Goal: Task Accomplishment & Management: Use online tool/utility

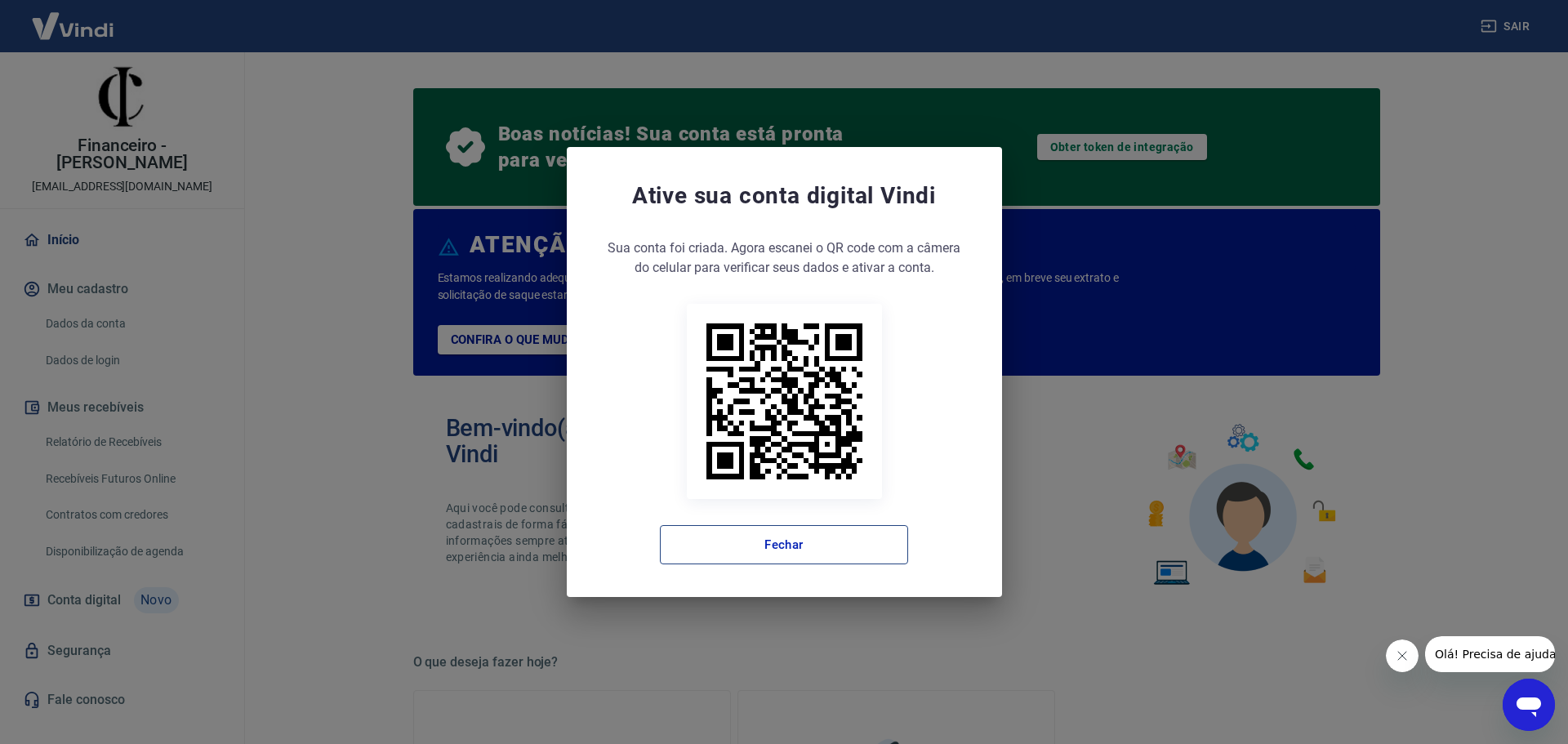
click at [827, 554] on button "Fechar" at bounding box center [784, 544] width 248 height 39
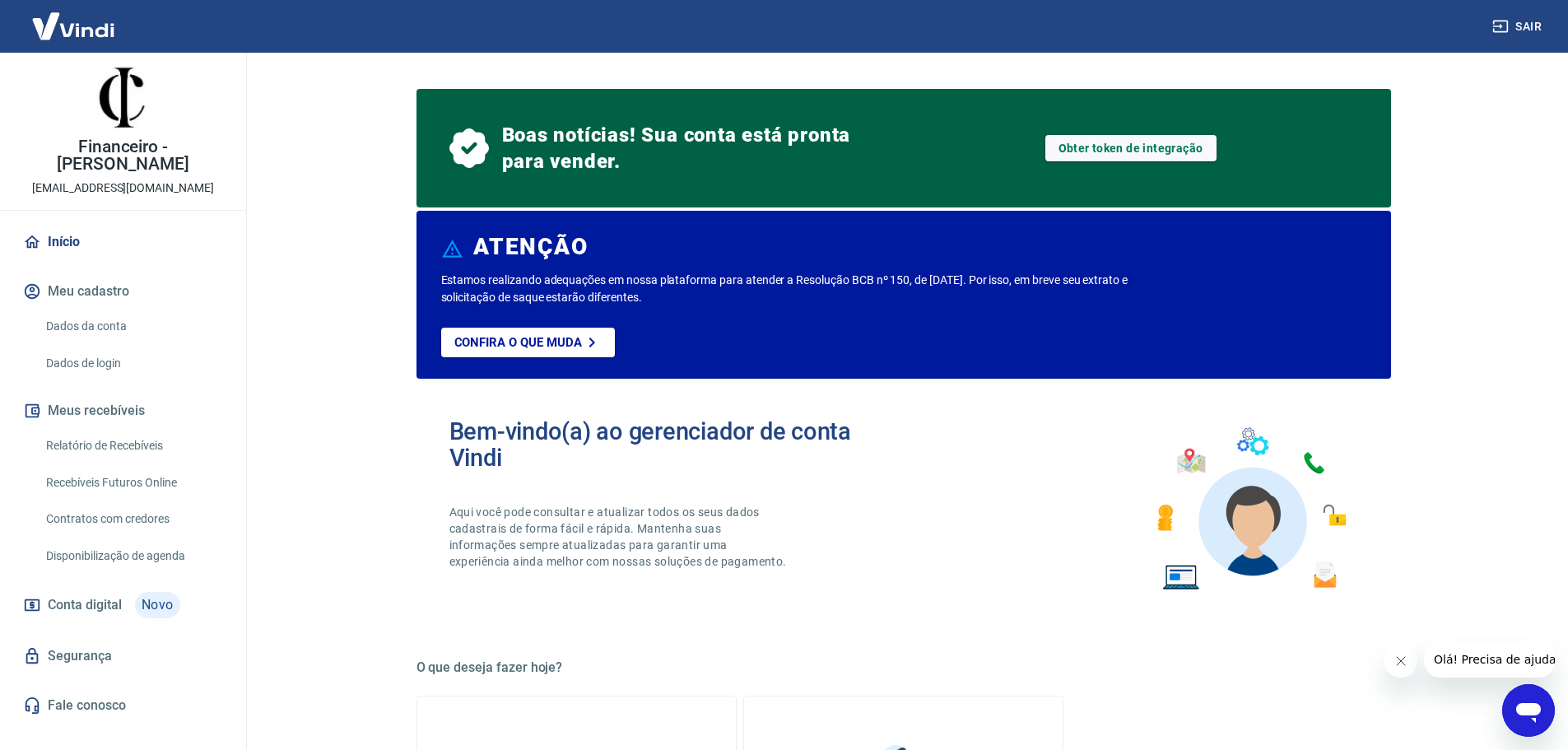
click at [145, 466] on link "Recebíveis Futuros Online" at bounding box center [133, 483] width 187 height 34
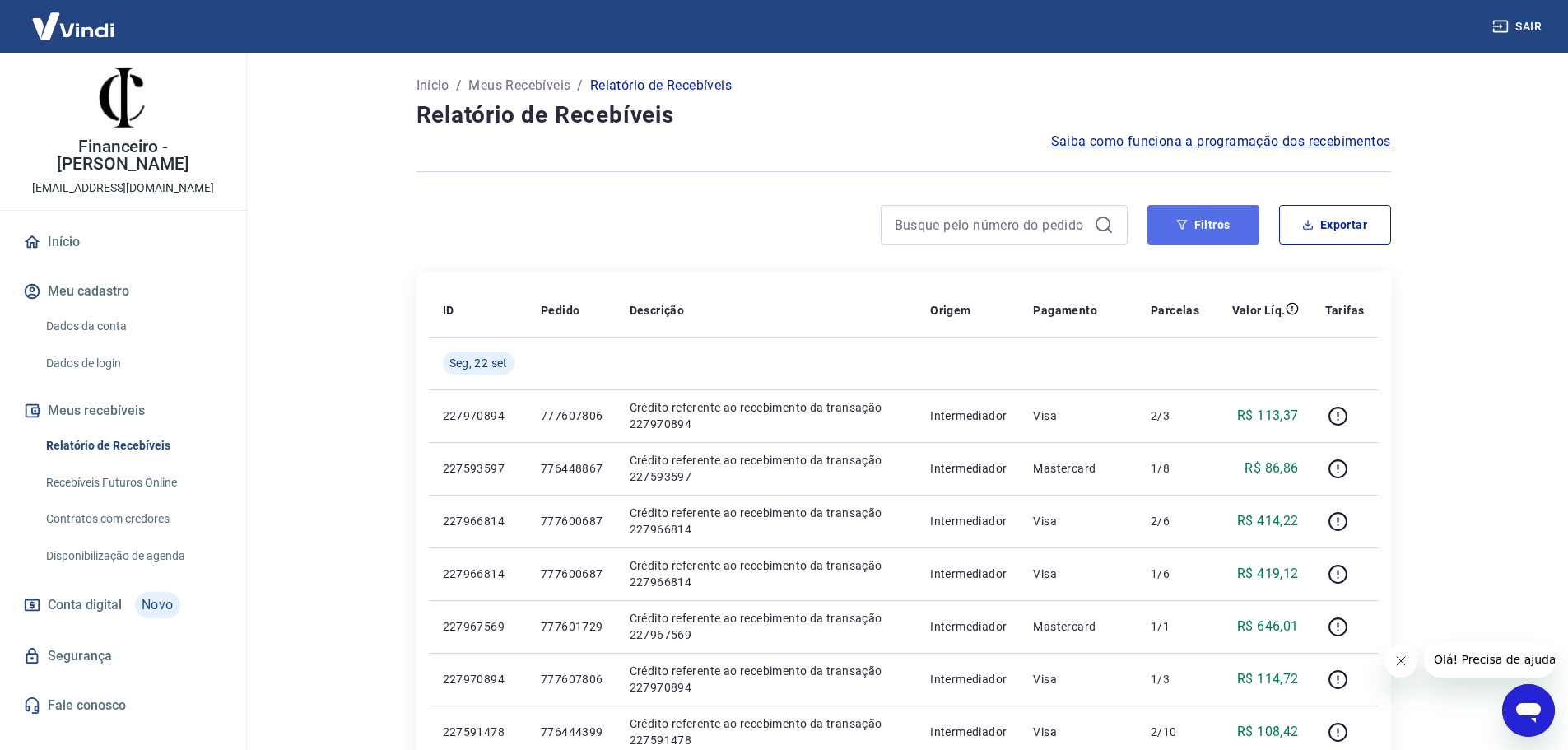
click at [1221, 230] on button "Filtros" at bounding box center [1203, 224] width 112 height 40
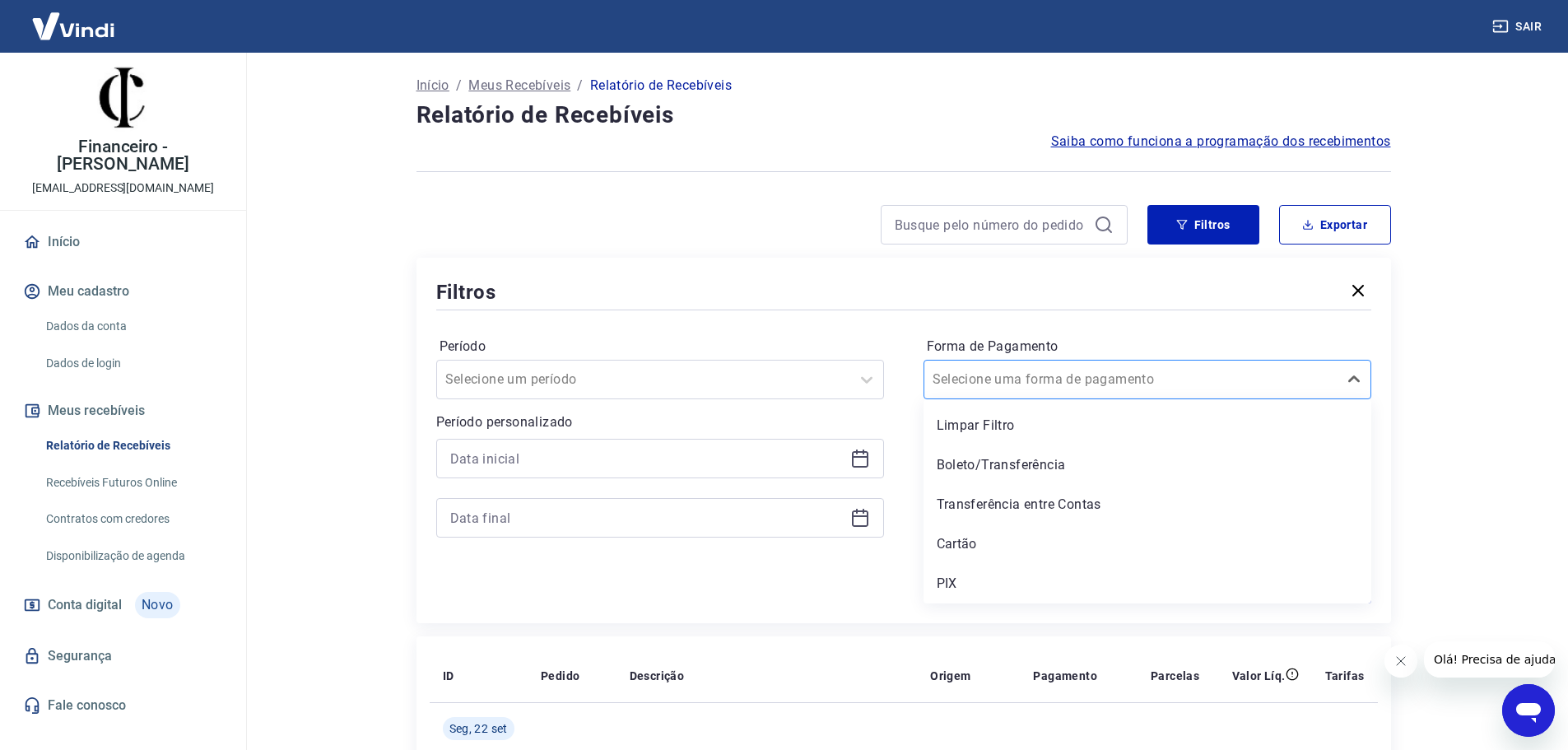
click at [1070, 368] on div at bounding box center [1130, 379] width 396 height 23
click at [993, 550] on div "Cartão" at bounding box center [1147, 544] width 448 height 33
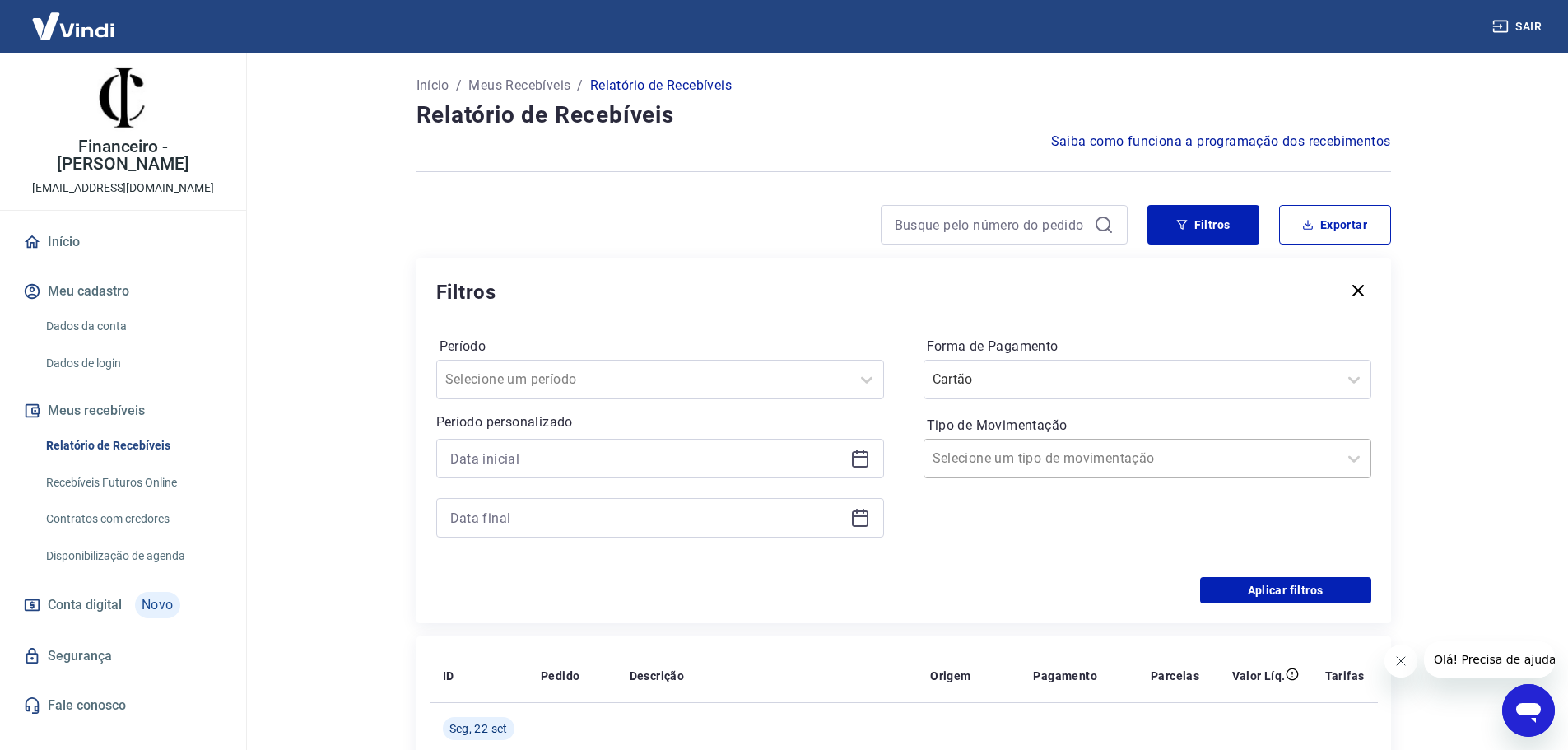
click at [1013, 458] on input "Tipo de Movimentação" at bounding box center [1015, 458] width 167 height 19
click at [600, 372] on div at bounding box center [643, 379] width 396 height 23
click at [773, 345] on label "Período" at bounding box center [660, 346] width 441 height 19
click at [571, 388] on input "Período" at bounding box center [528, 379] width 167 height 19
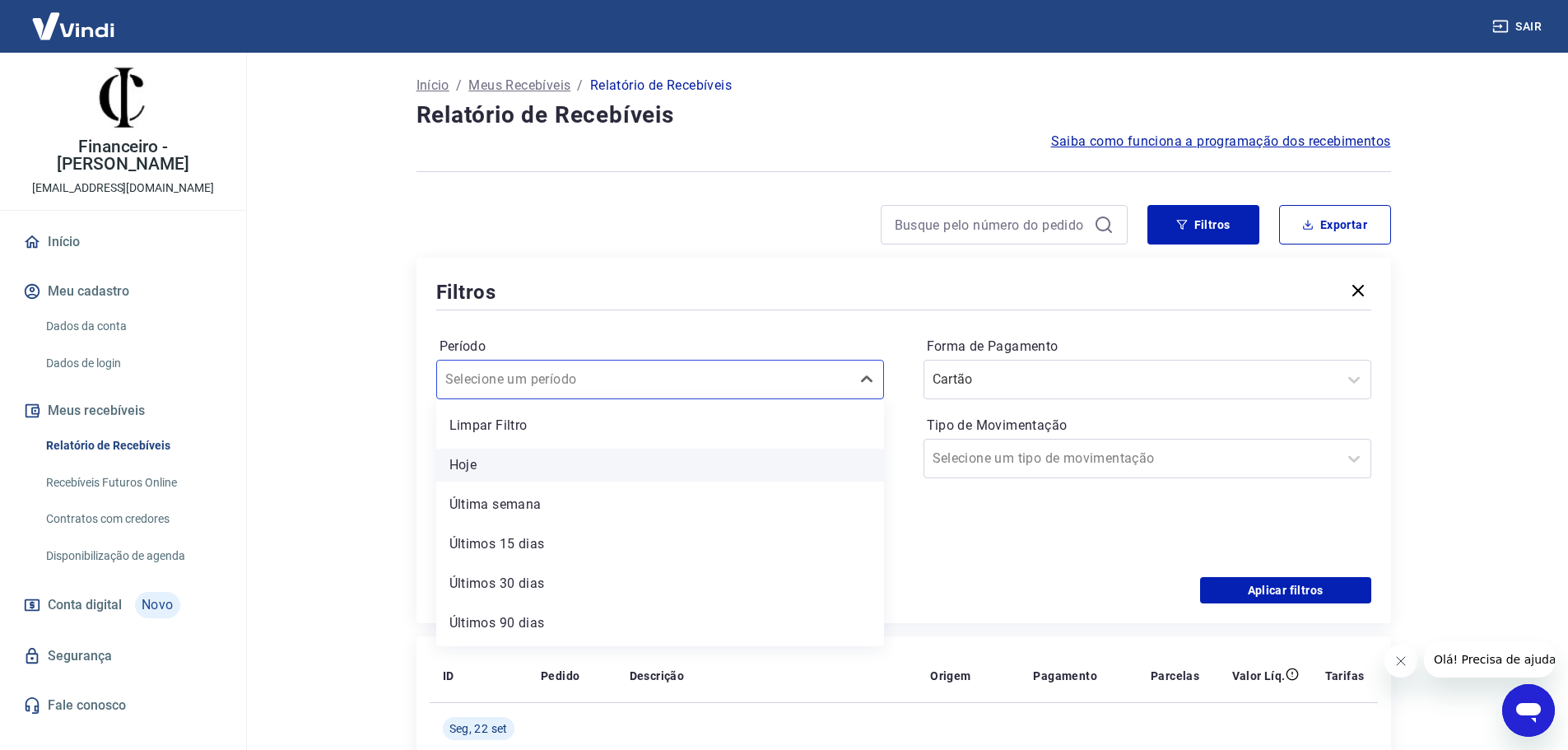
scroll to position [36, 0]
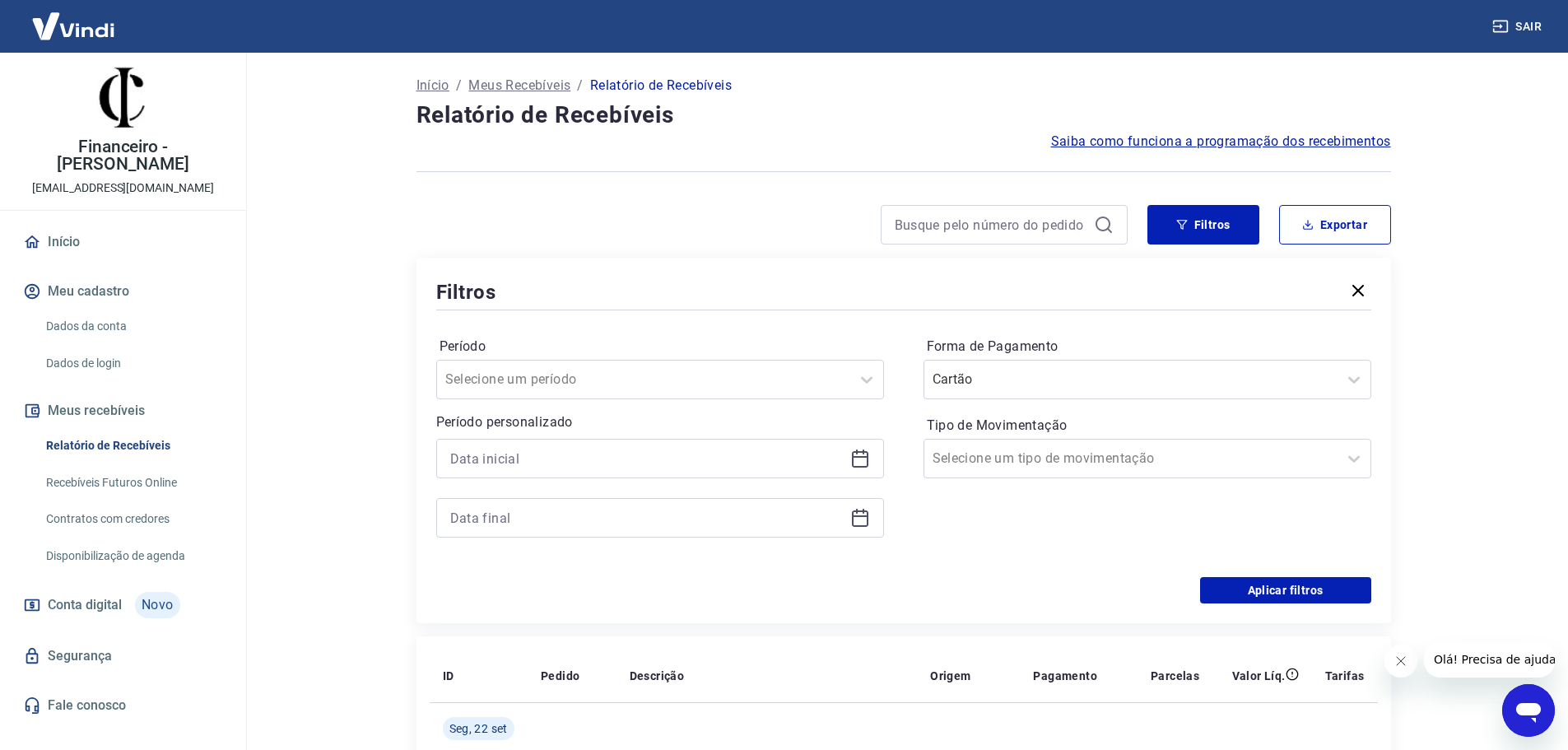
click at [606, 347] on label "Período" at bounding box center [660, 346] width 441 height 19
click at [591, 485] on div at bounding box center [660, 488] width 448 height 99
click at [601, 466] on input at bounding box center [647, 458] width 393 height 25
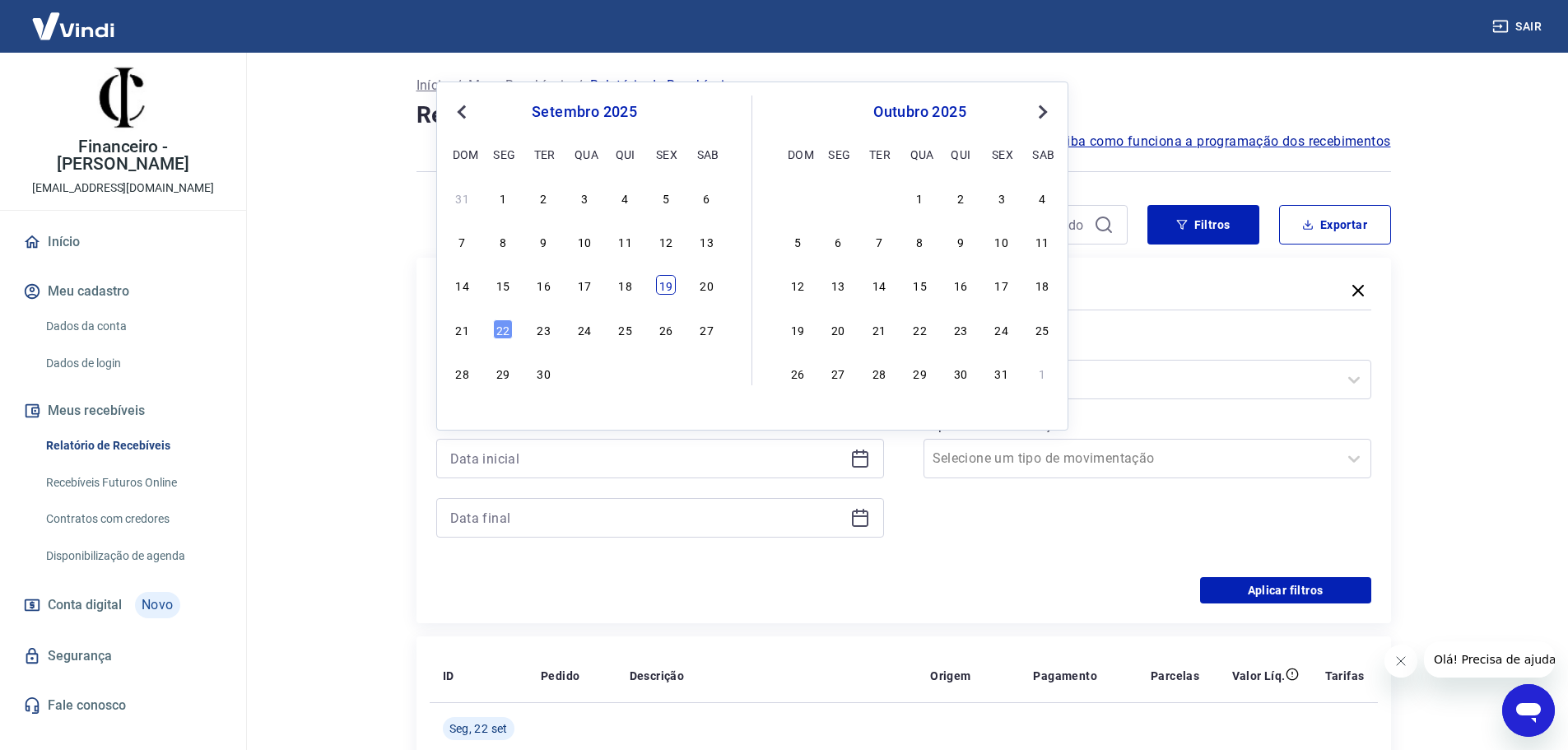
click at [664, 292] on div "19" at bounding box center [665, 284] width 19 height 19
type input "19/09/2025"
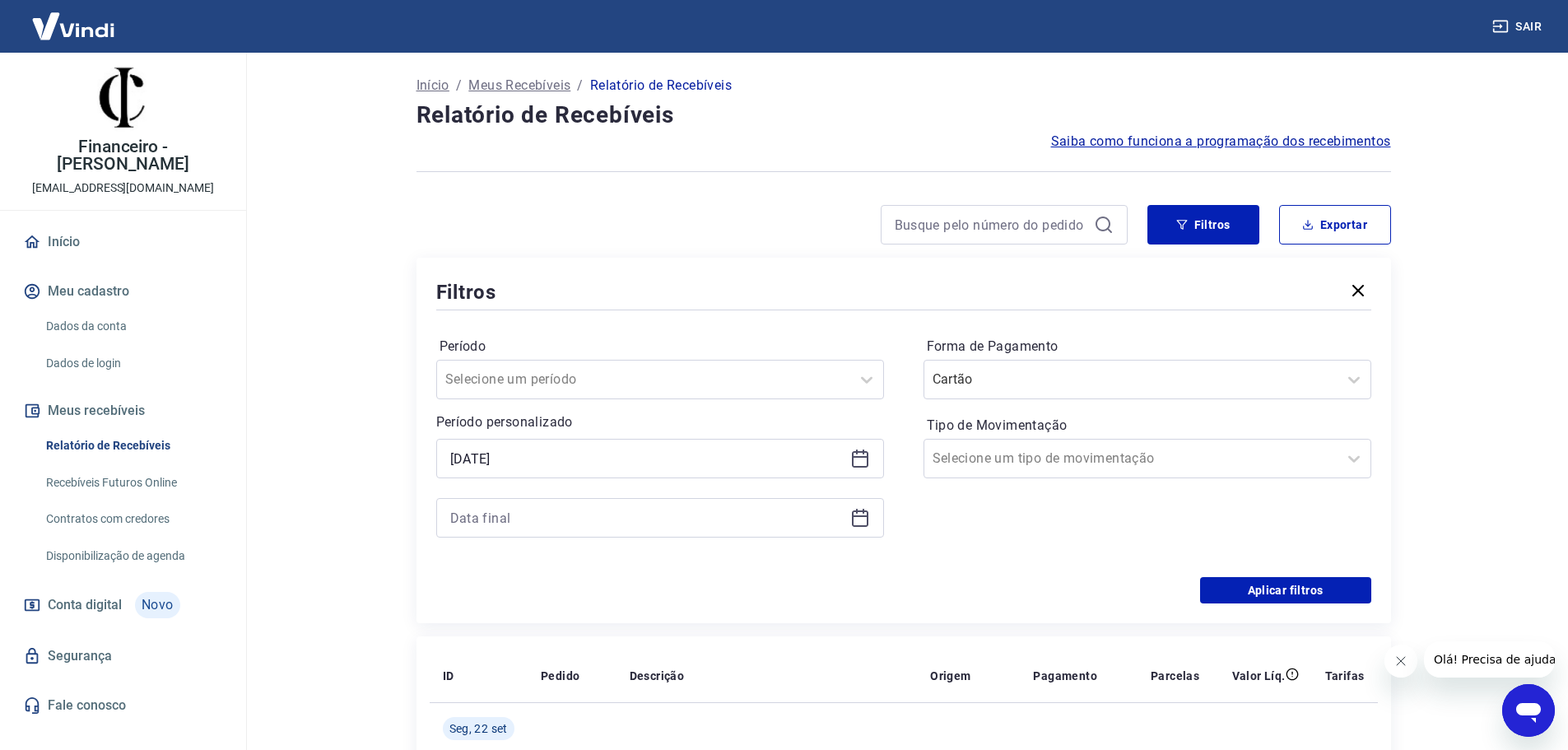
click at [631, 541] on div "Período Selecione um período Período personalizado Selected date: sexta-feira, …" at bounding box center [660, 445] width 448 height 224
click at [613, 524] on input at bounding box center [647, 517] width 393 height 25
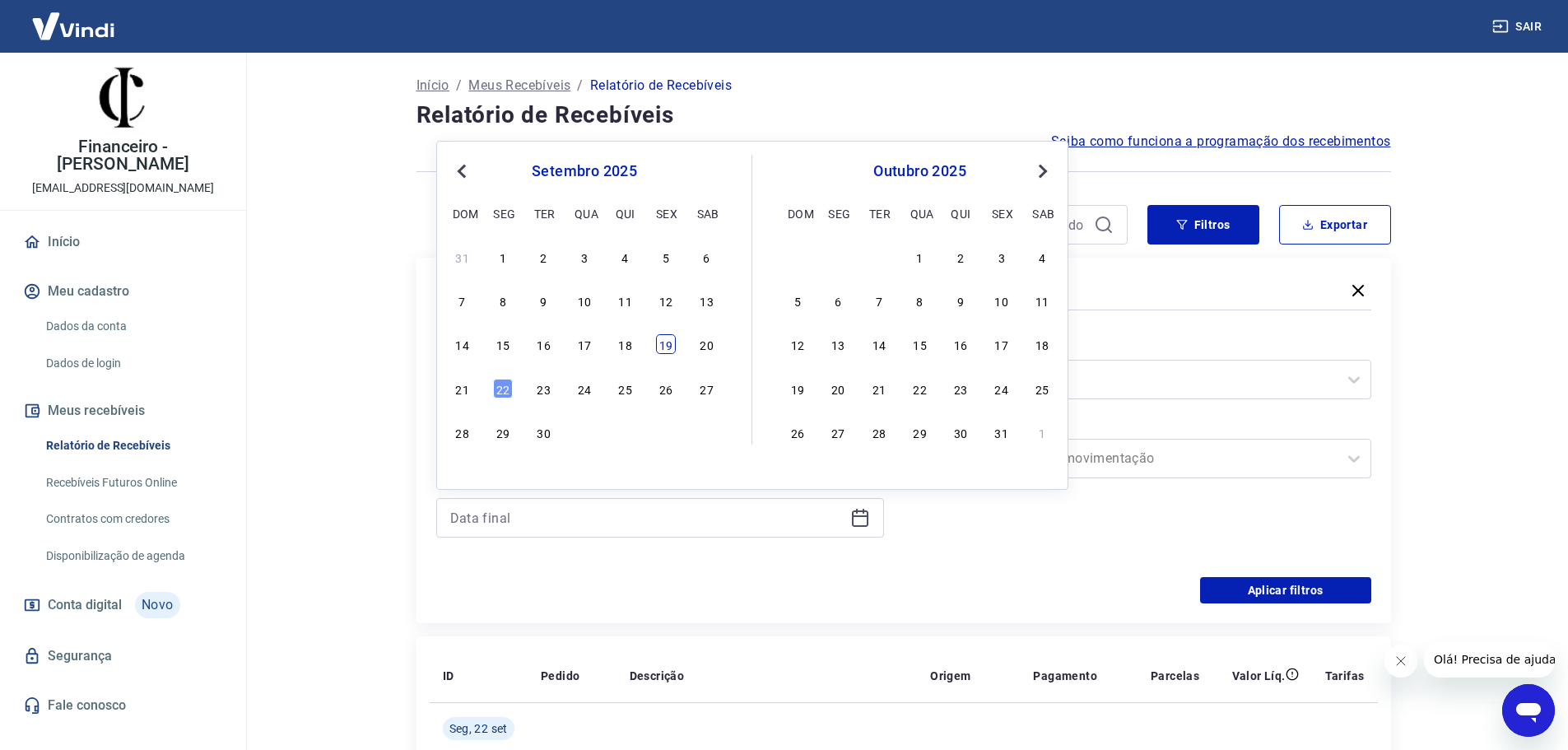
click at [665, 352] on div "19" at bounding box center [665, 343] width 19 height 19
type input "19/09/2025"
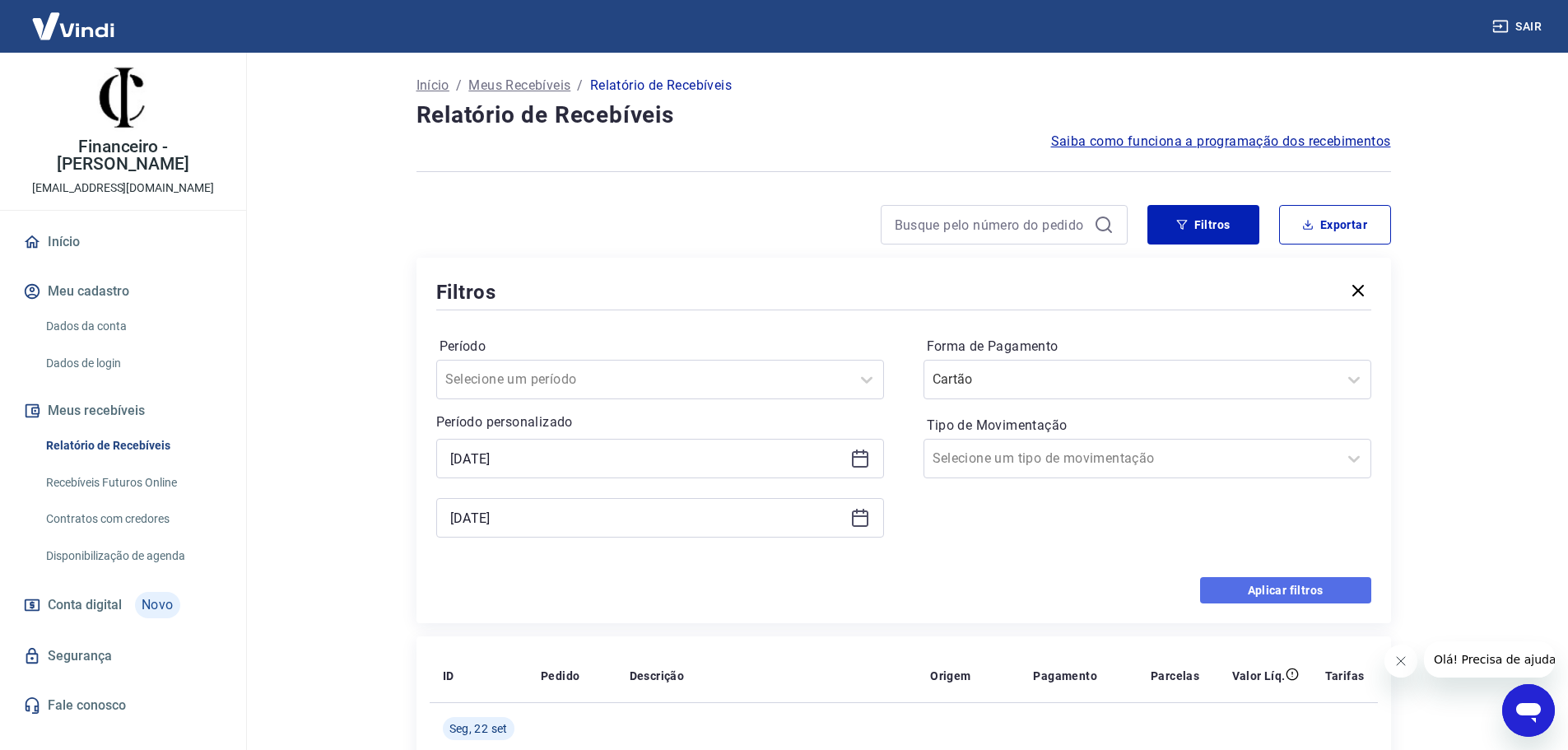
click at [1266, 582] on button "Aplicar filtros" at bounding box center [1285, 589] width 171 height 26
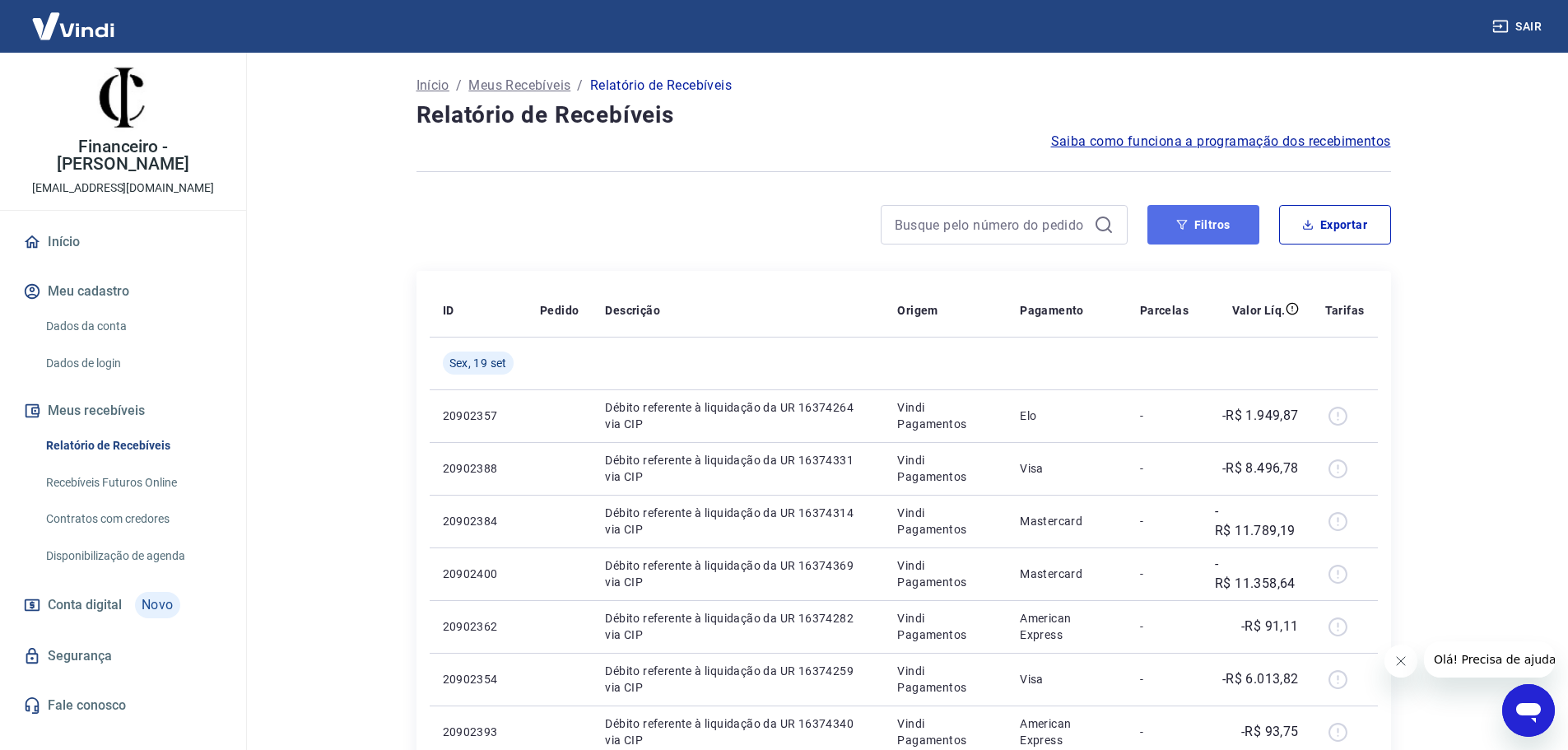
click at [1183, 235] on button "Filtros" at bounding box center [1203, 224] width 112 height 40
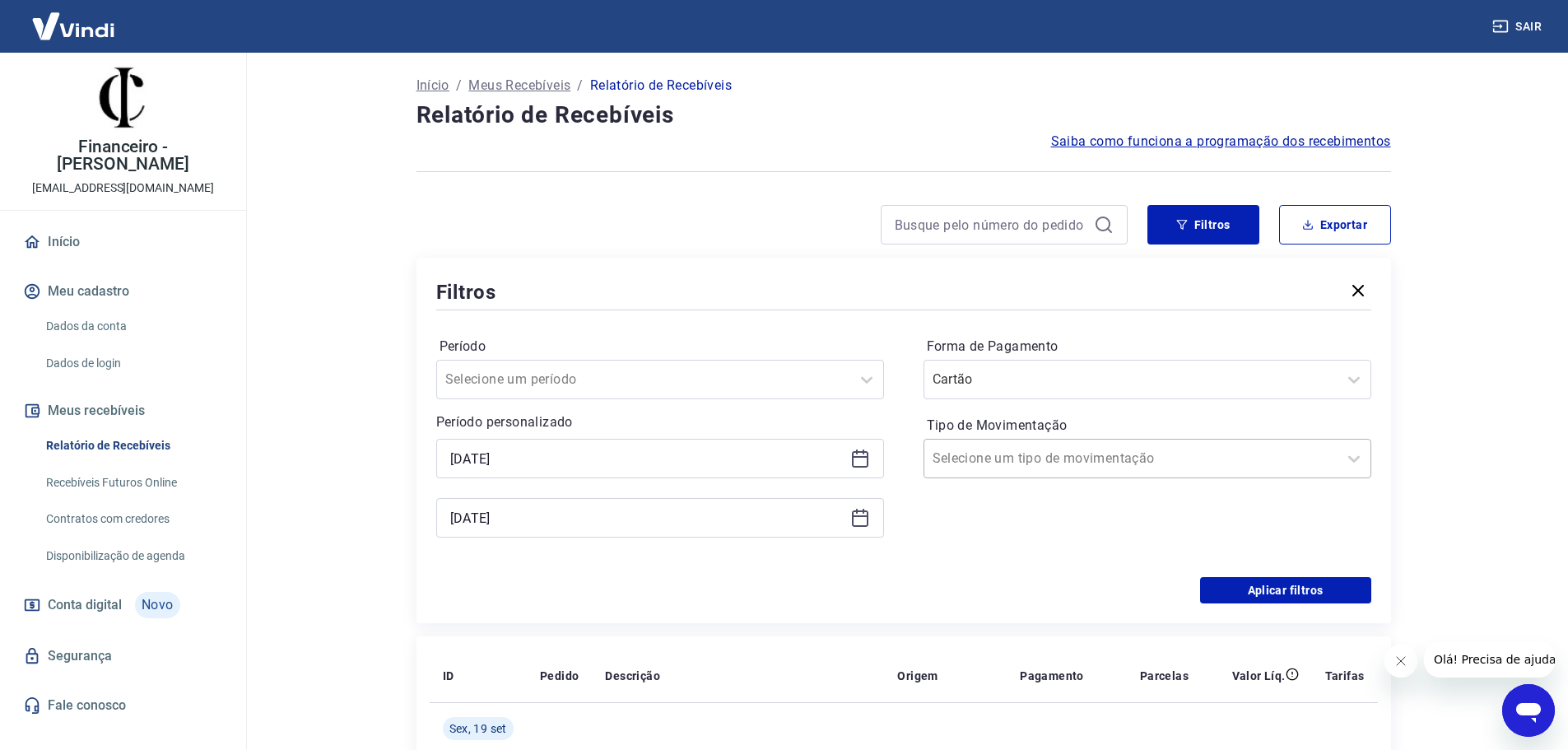
drag, startPoint x: 1072, startPoint y: 481, endPoint x: 1046, endPoint y: 468, distance: 29.1
click at [1069, 482] on div "Forma de Pagamento Cartão Tipo de Movimentação Selecione um tipo de movimentação" at bounding box center [1147, 445] width 448 height 224
click at [1030, 460] on input "Tipo de Movimentação" at bounding box center [1015, 458] width 167 height 19
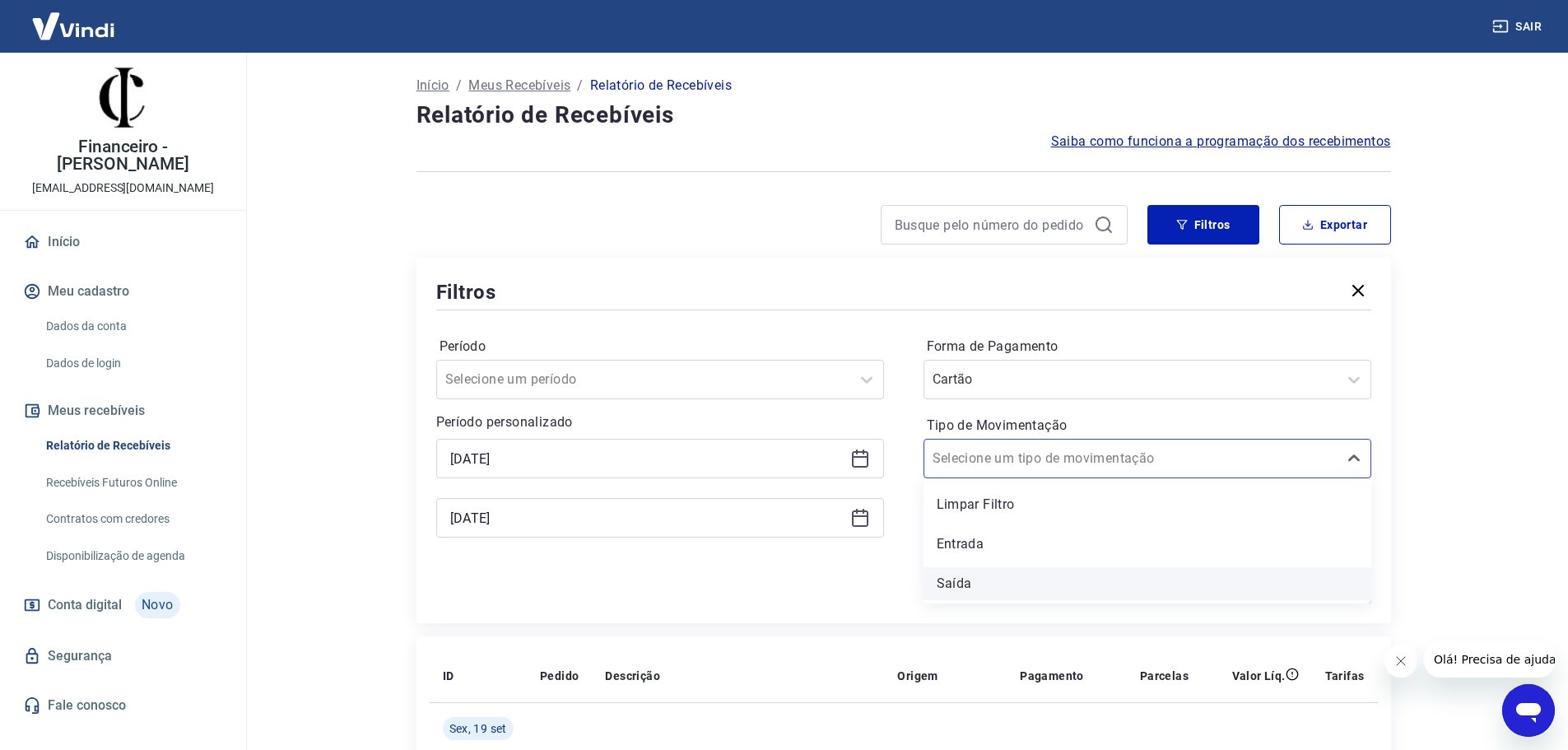
click at [982, 589] on div "Saída" at bounding box center [1147, 583] width 448 height 33
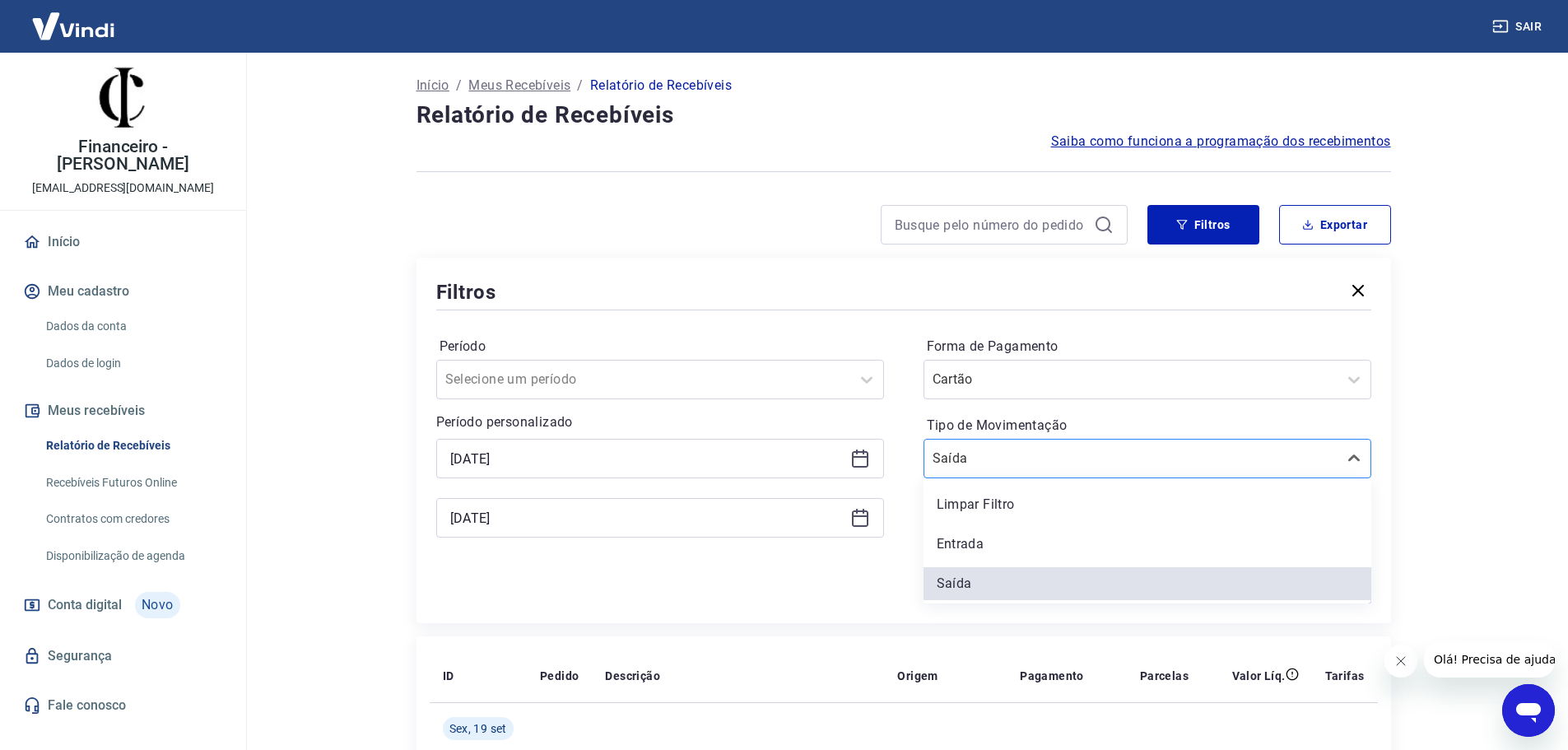
click at [1006, 447] on div at bounding box center [1130, 458] width 396 height 23
click at [1013, 461] on input "Tipo de Movimentação" at bounding box center [1015, 458] width 167 height 19
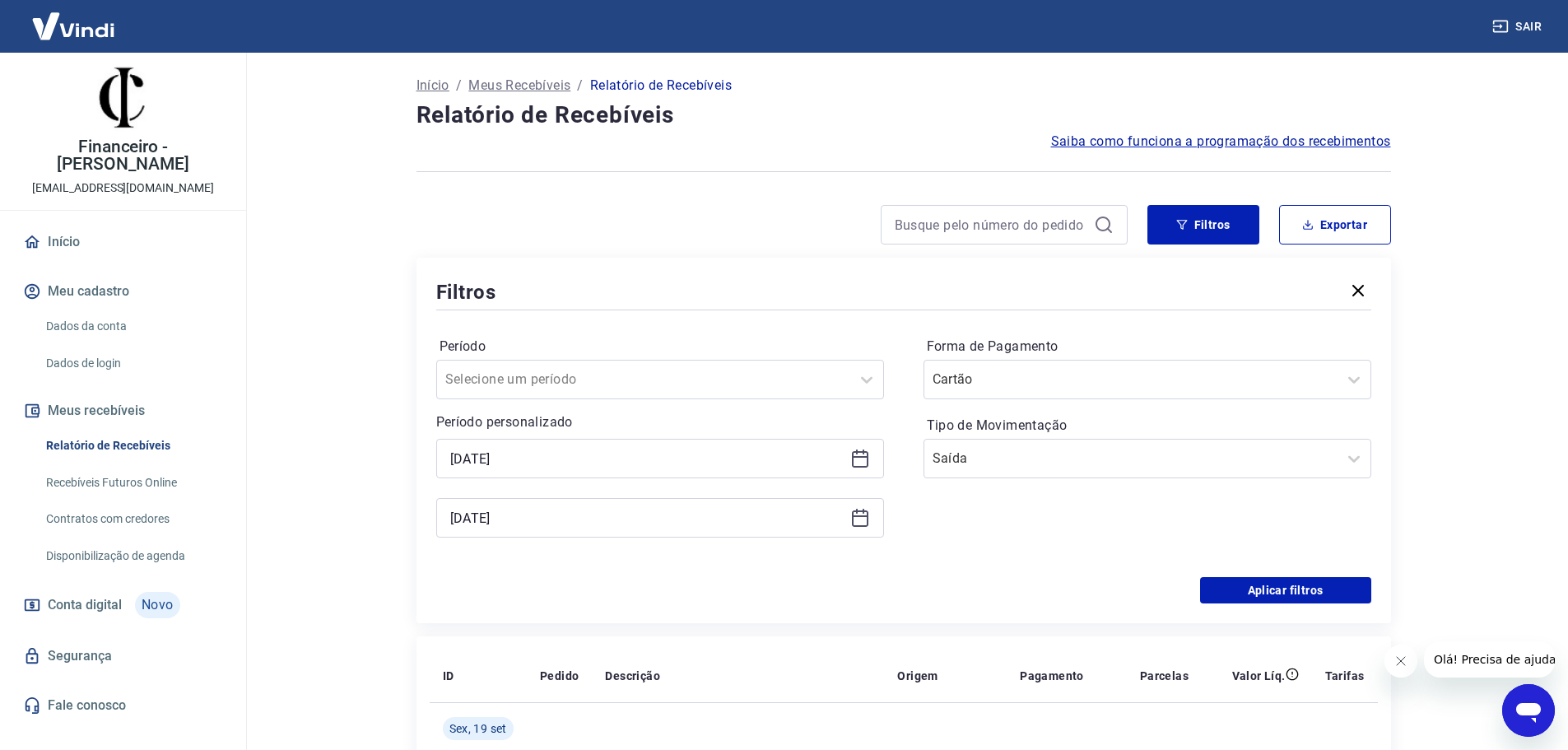
click at [1499, 513] on main "Início / Meus Recebíveis / Relatório de Recebíveis Relatório de Recebíveis Saib…" at bounding box center [903, 401] width 1329 height 698
click at [1295, 593] on button "Aplicar filtros" at bounding box center [1285, 589] width 171 height 26
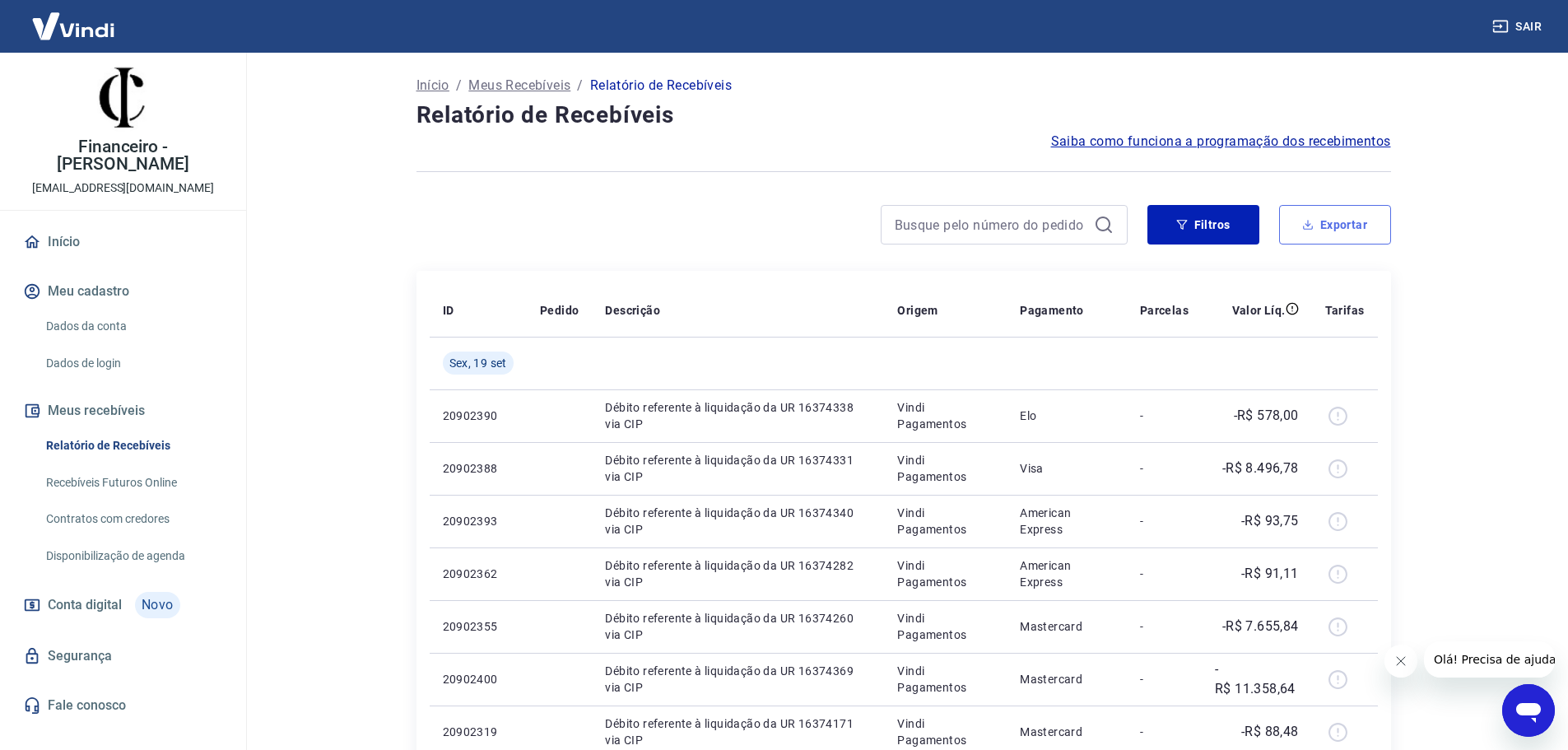
click at [1352, 217] on button "Exportar" at bounding box center [1335, 224] width 112 height 40
type input "19/09/2025"
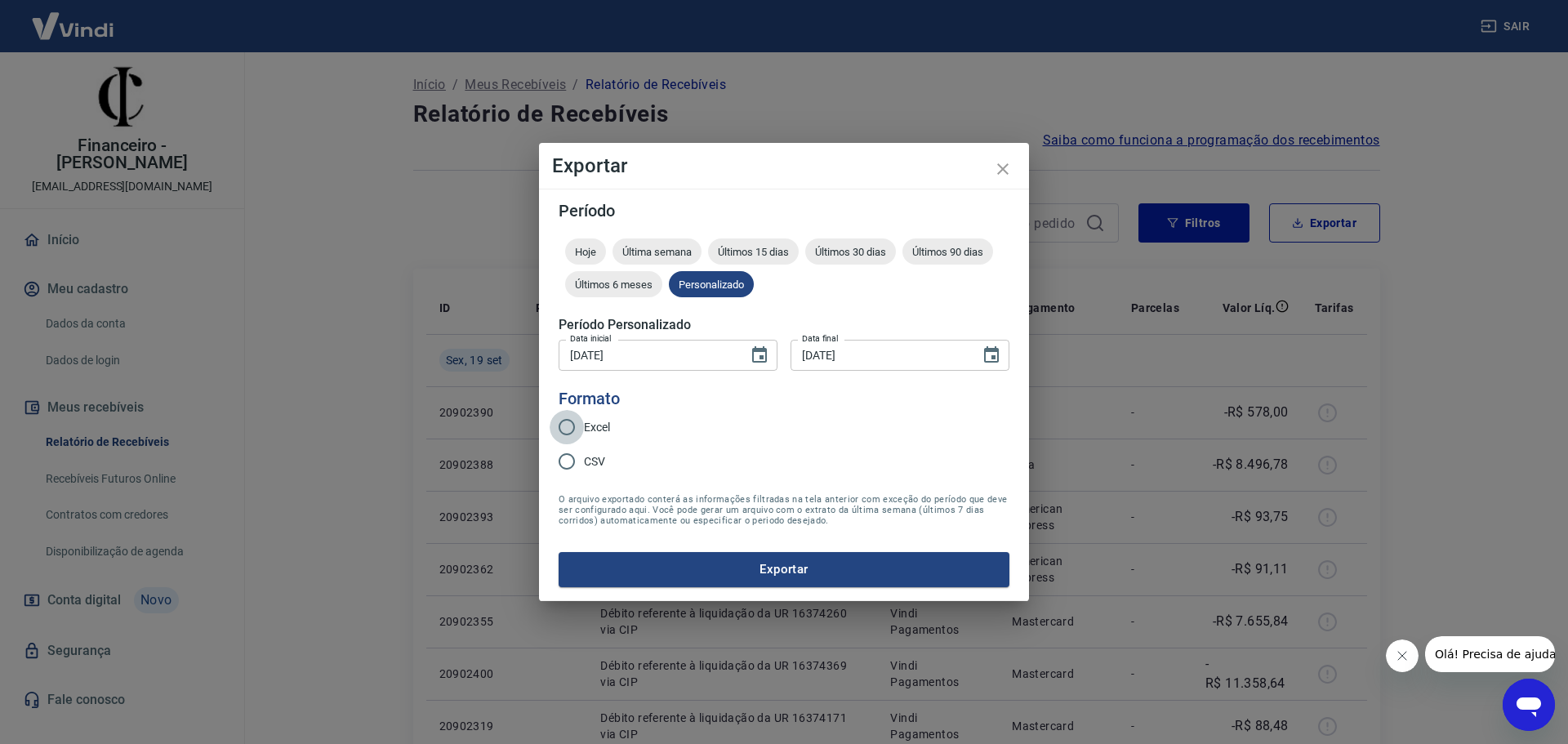
click at [577, 435] on input "Excel" at bounding box center [566, 427] width 34 height 34
radio input "true"
click at [698, 555] on button "Exportar" at bounding box center [784, 569] width 451 height 34
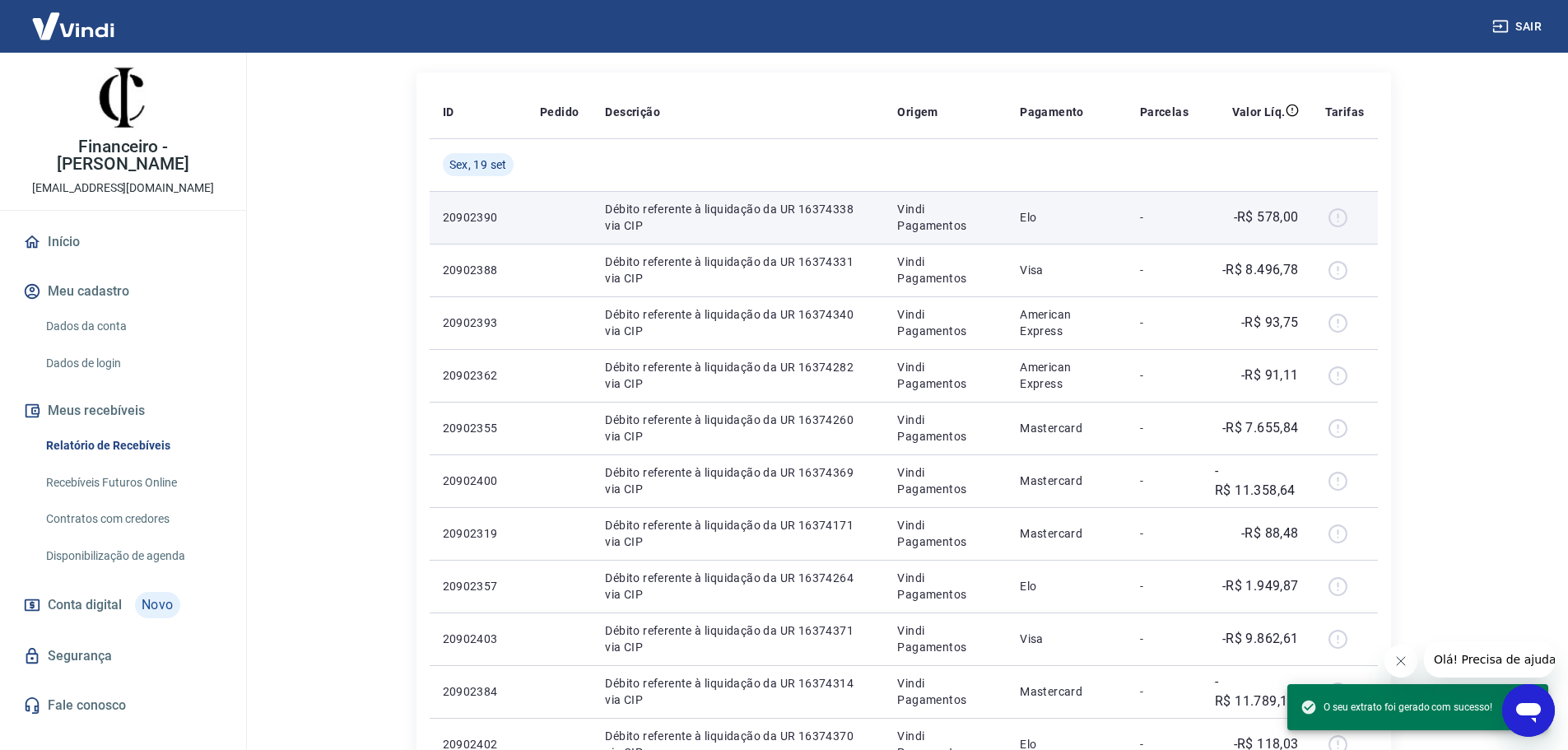
scroll to position [247, 0]
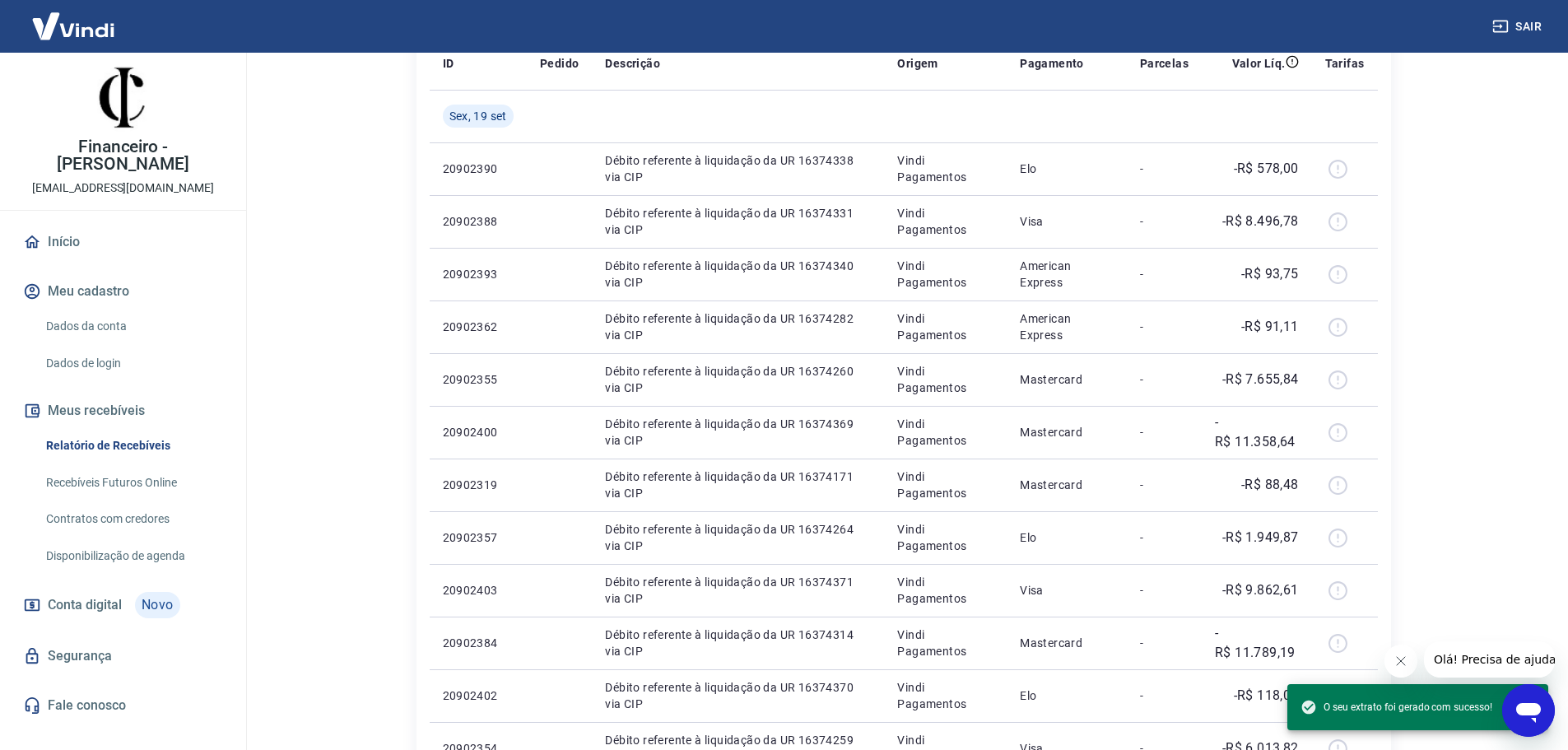
click at [1388, 667] on button "Fechar mensagem da empresa" at bounding box center [1399, 660] width 33 height 33
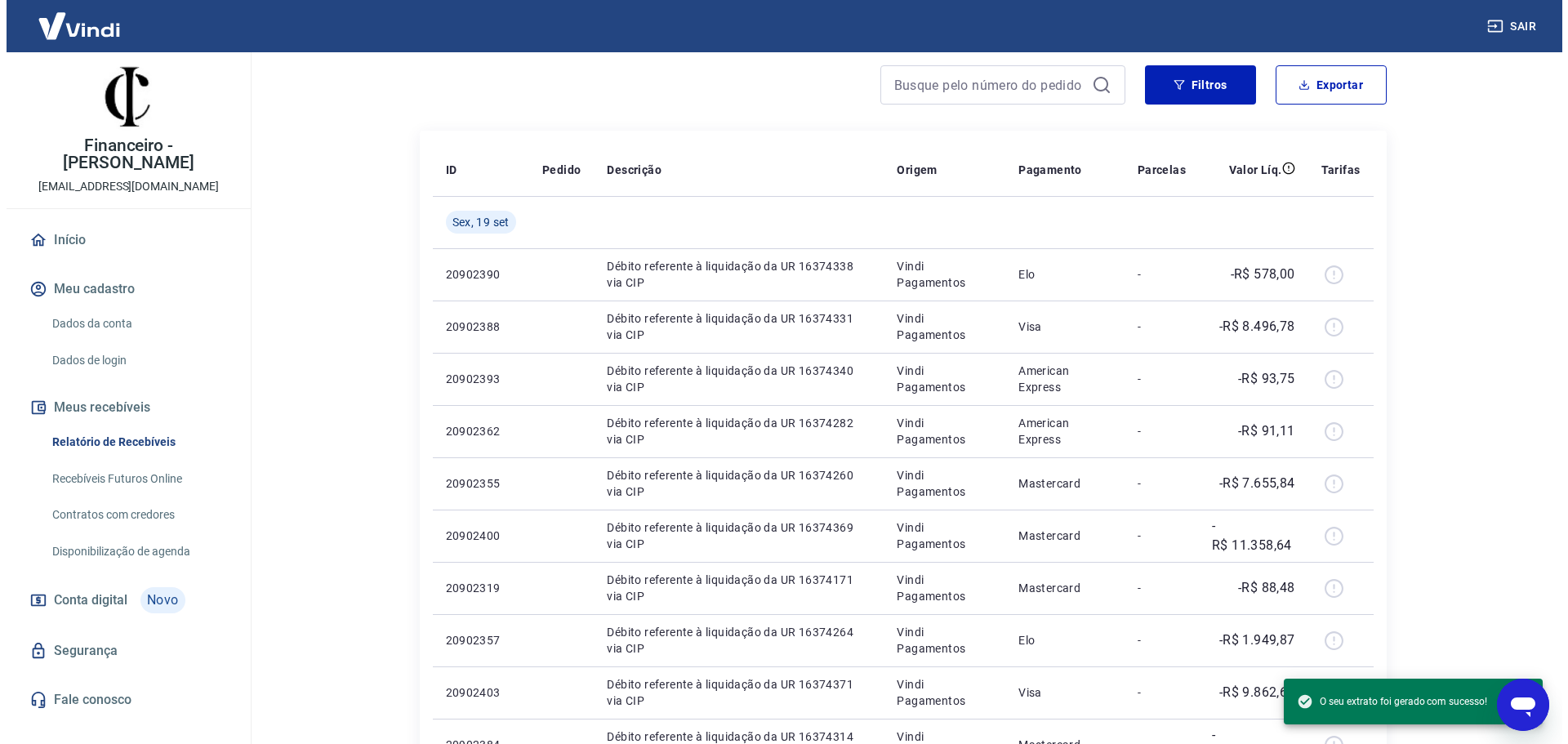
scroll to position [0, 0]
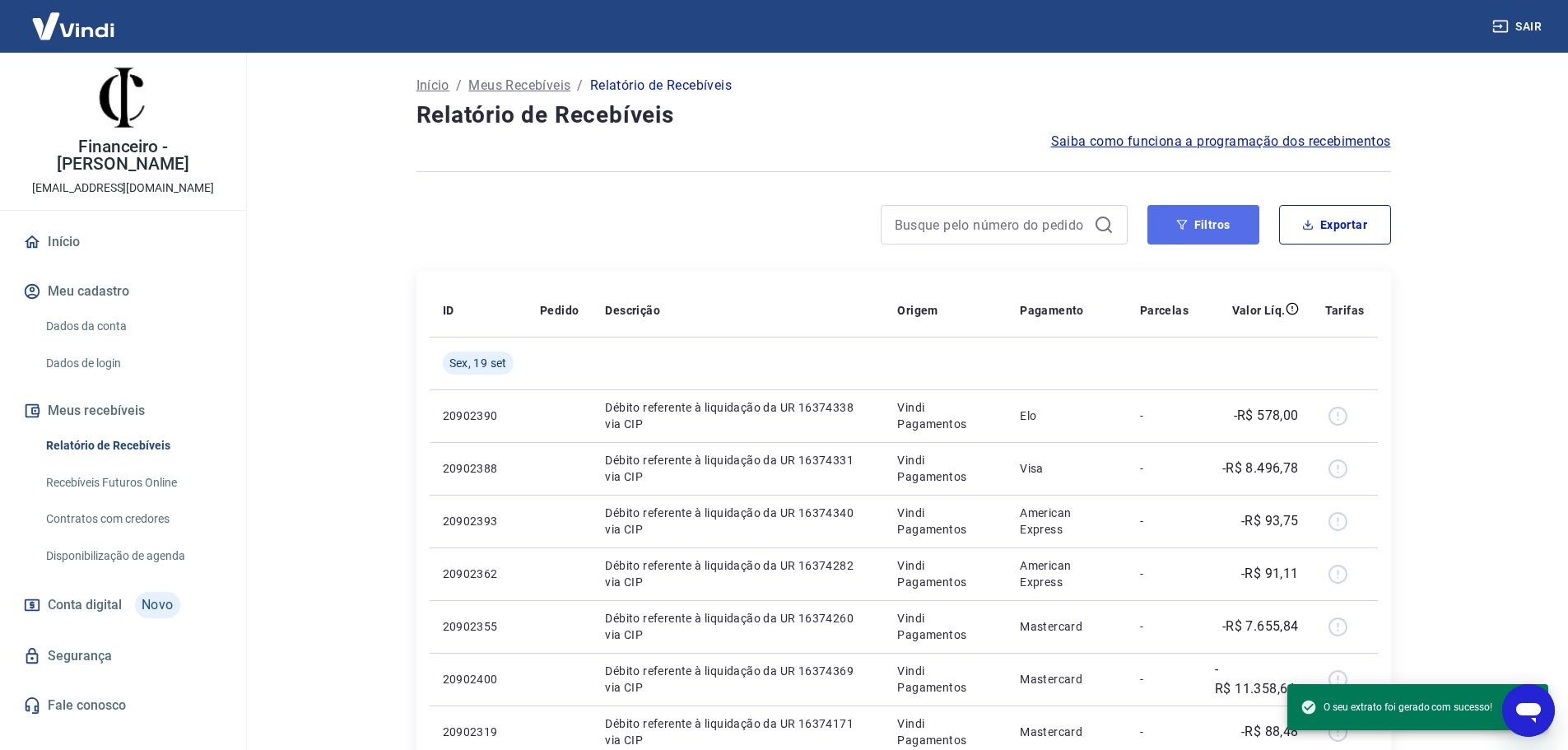
click at [1202, 209] on button "Filtros" at bounding box center [1203, 224] width 112 height 40
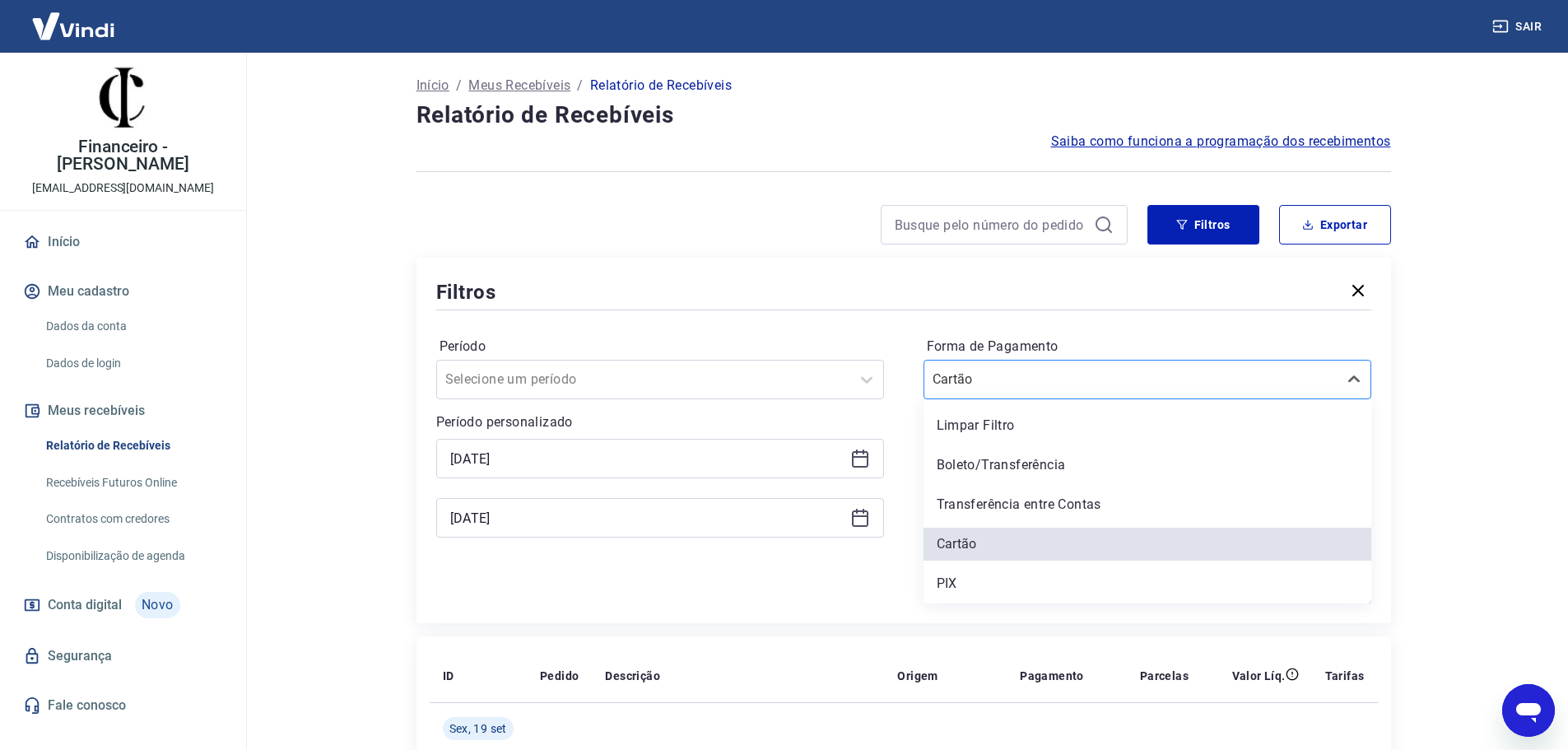
click at [1011, 394] on div "Cartão" at bounding box center [1147, 379] width 448 height 40
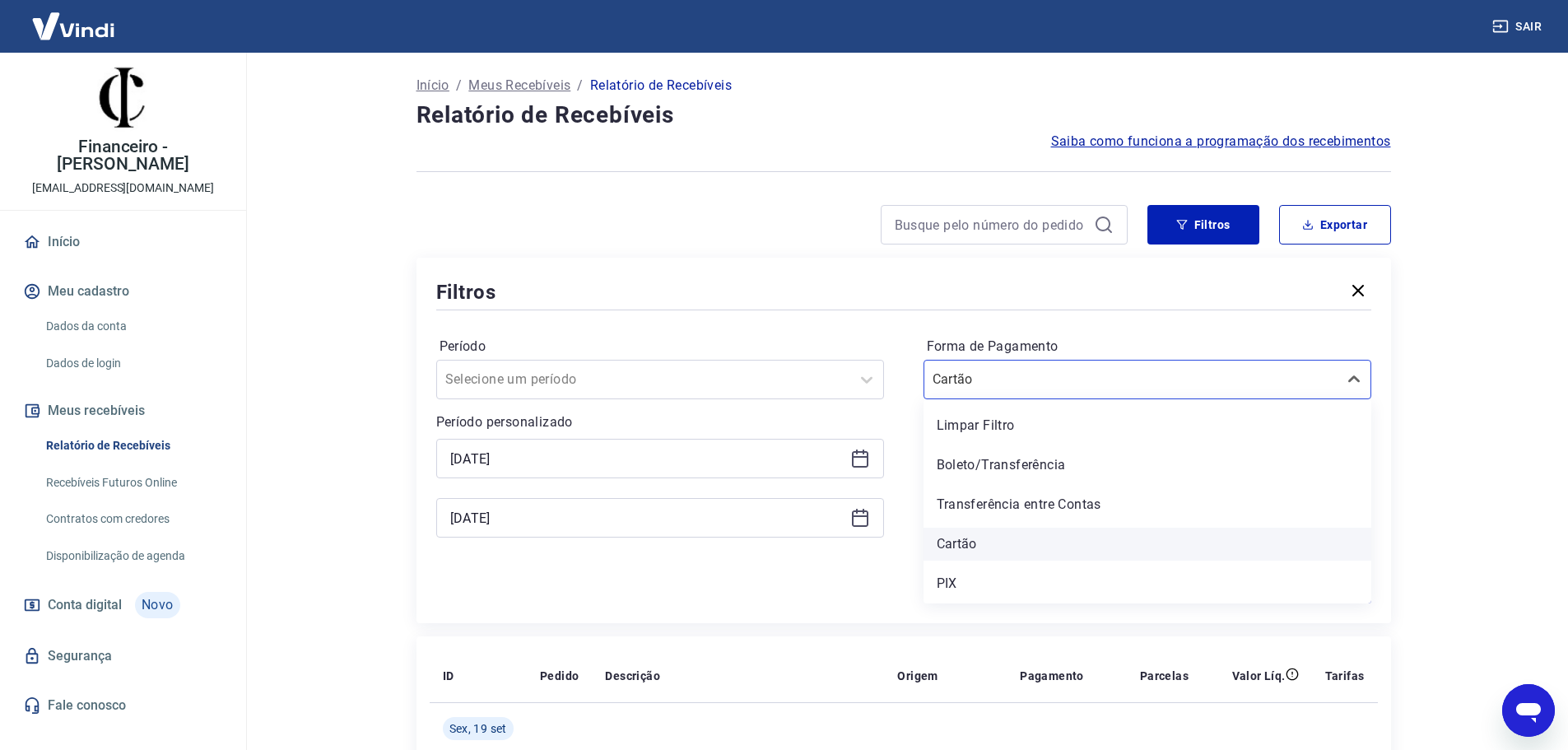
click at [1011, 552] on div "Cartão" at bounding box center [1147, 544] width 448 height 33
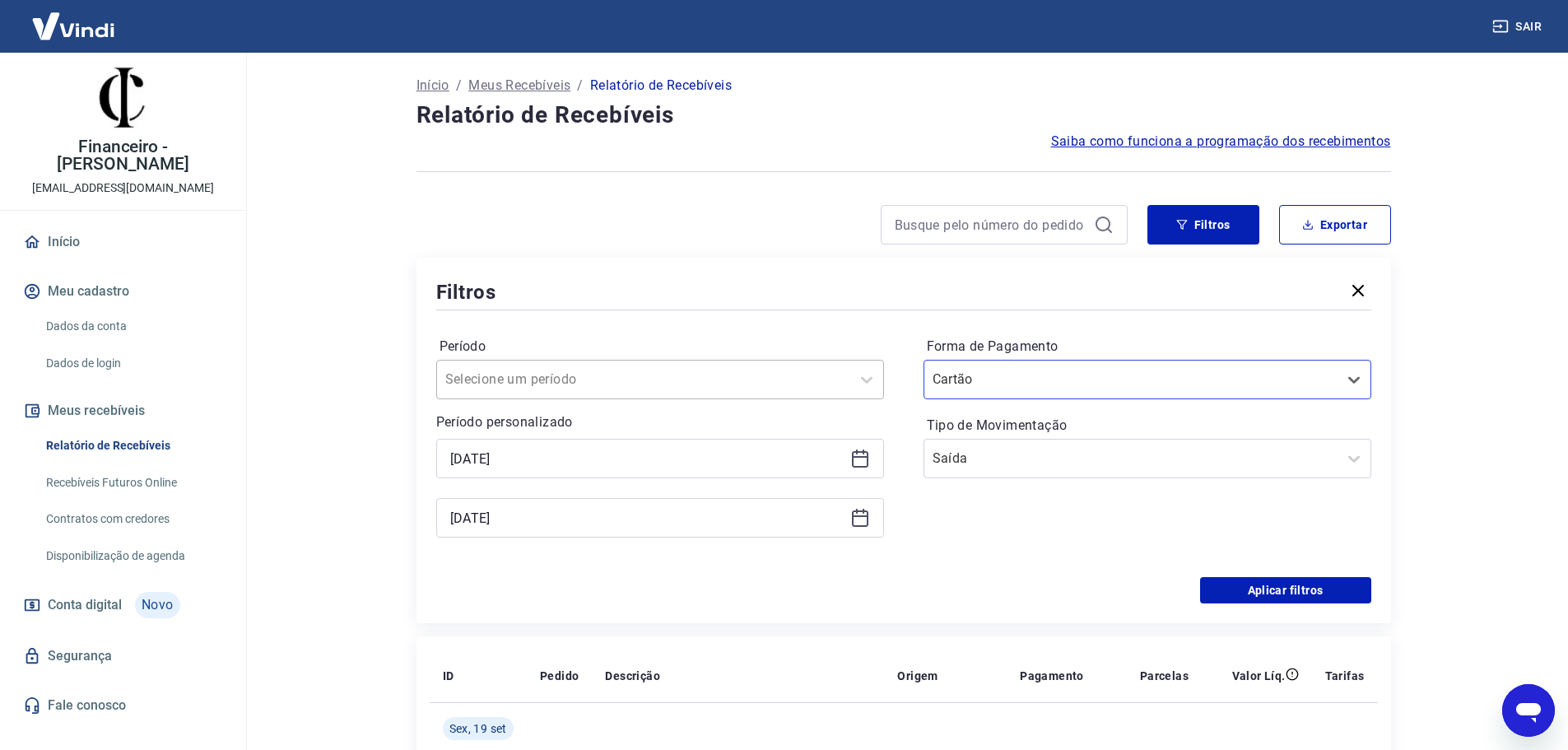
click at [523, 388] on input "Período" at bounding box center [528, 379] width 167 height 19
click at [587, 344] on label "Período" at bounding box center [660, 346] width 441 height 19
click at [1029, 381] on input "Forma de Pagamento" at bounding box center [1015, 379] width 167 height 19
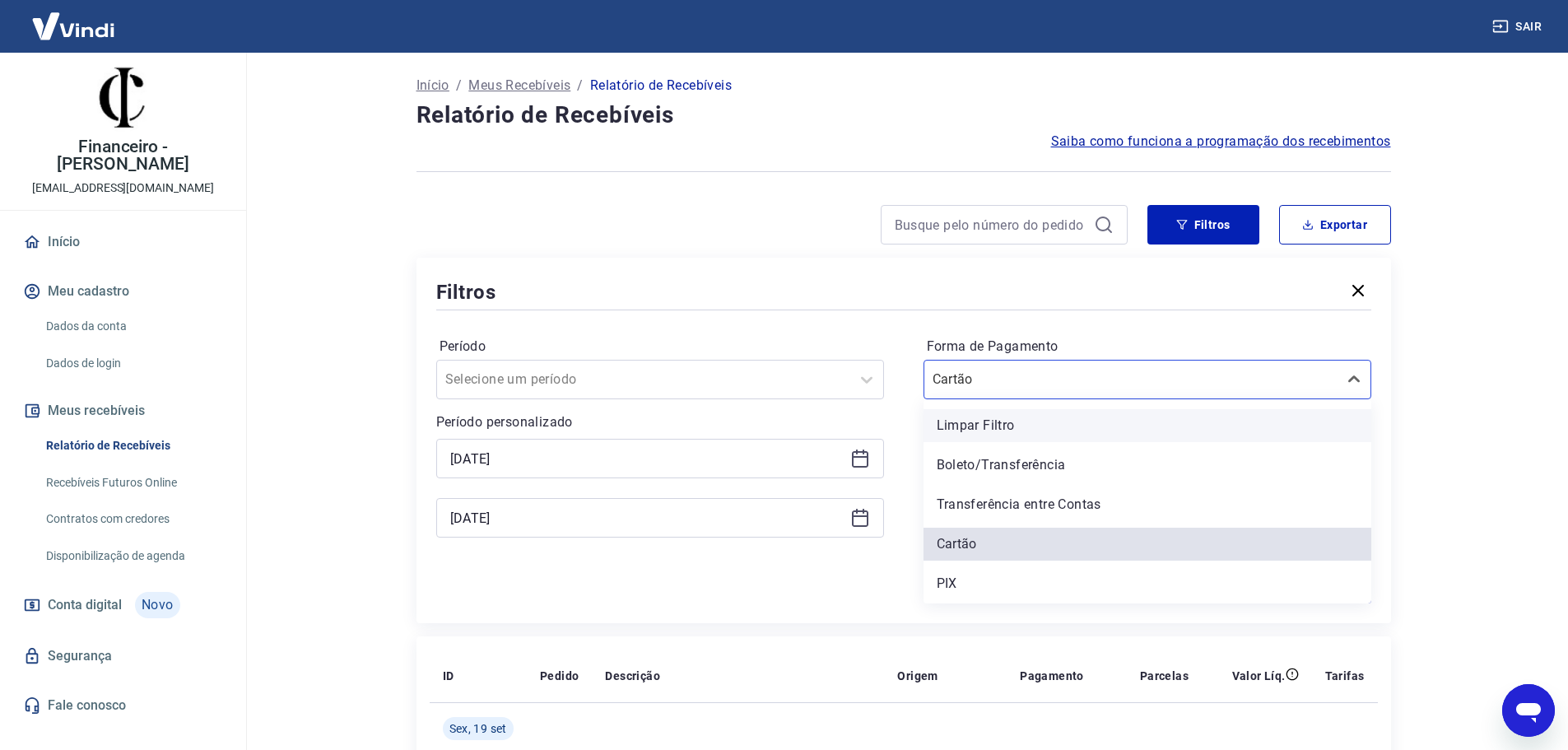
click at [1035, 425] on div "Limpar Filtro" at bounding box center [1147, 425] width 448 height 33
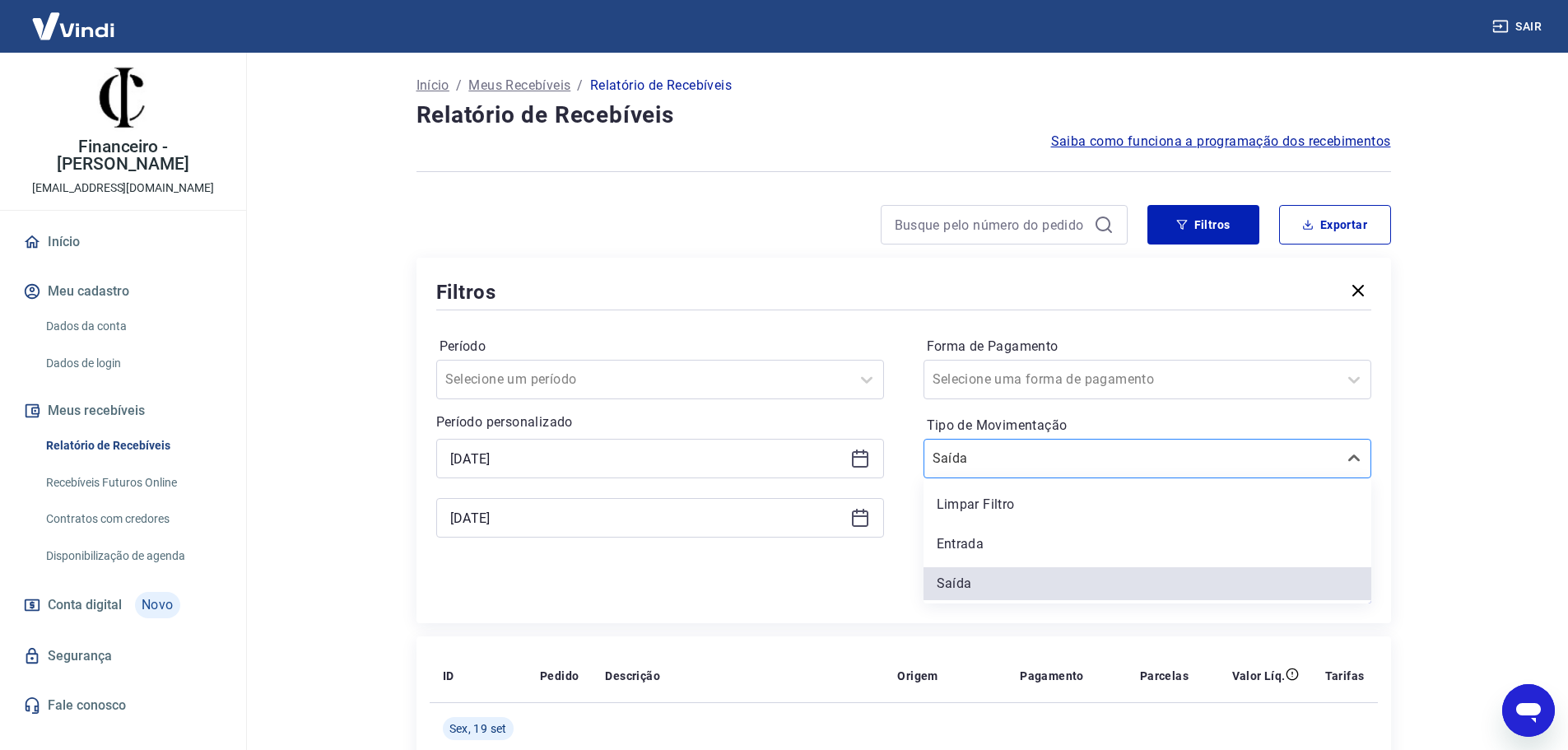
click at [997, 462] on input "Tipo de Movimentação" at bounding box center [1015, 458] width 167 height 19
click at [1009, 501] on div "Limpar Filtro" at bounding box center [1147, 504] width 448 height 33
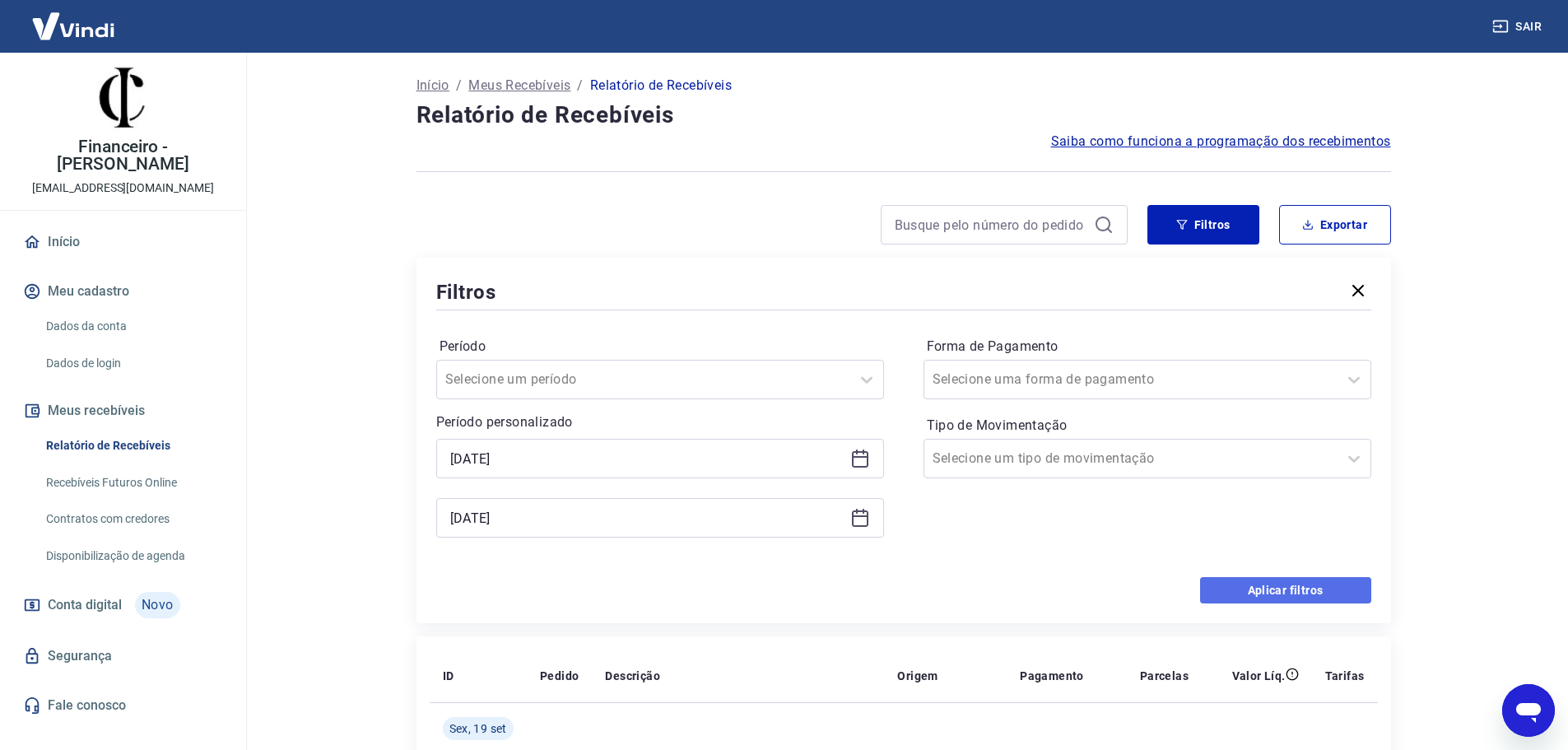
click at [1290, 588] on button "Aplicar filtros" at bounding box center [1285, 589] width 171 height 26
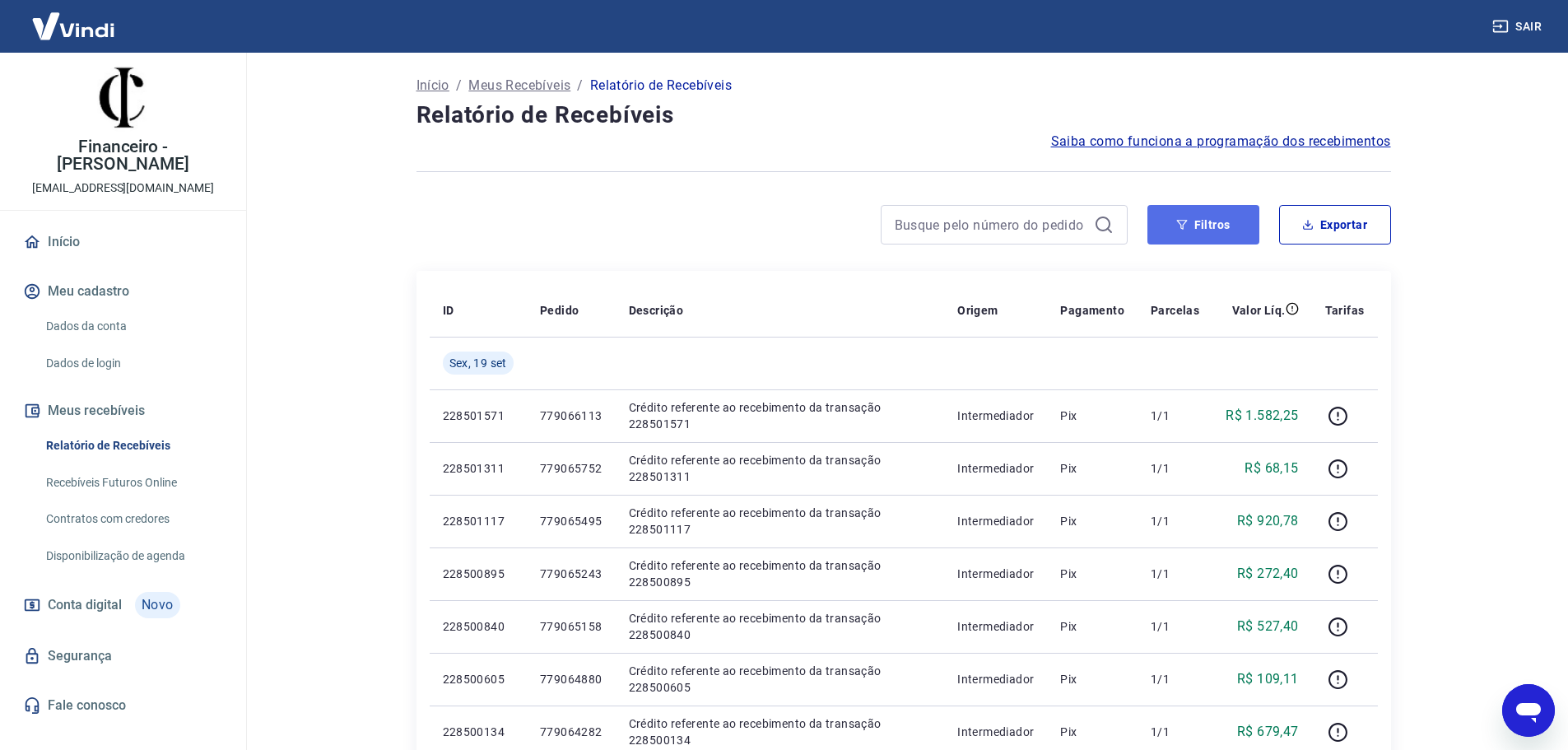
click at [1223, 206] on button "Filtros" at bounding box center [1203, 224] width 112 height 40
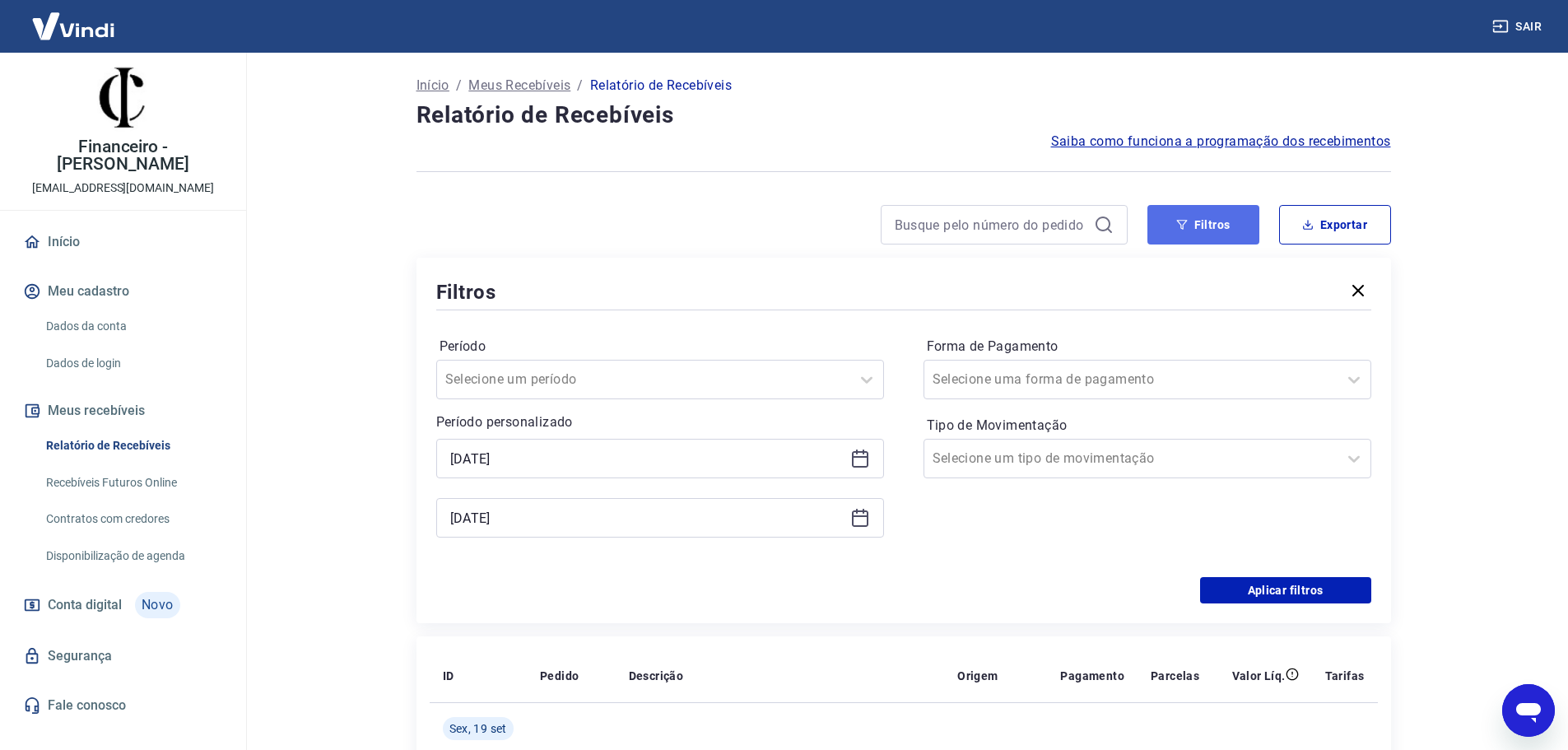
click at [1210, 221] on button "Filtros" at bounding box center [1203, 224] width 112 height 40
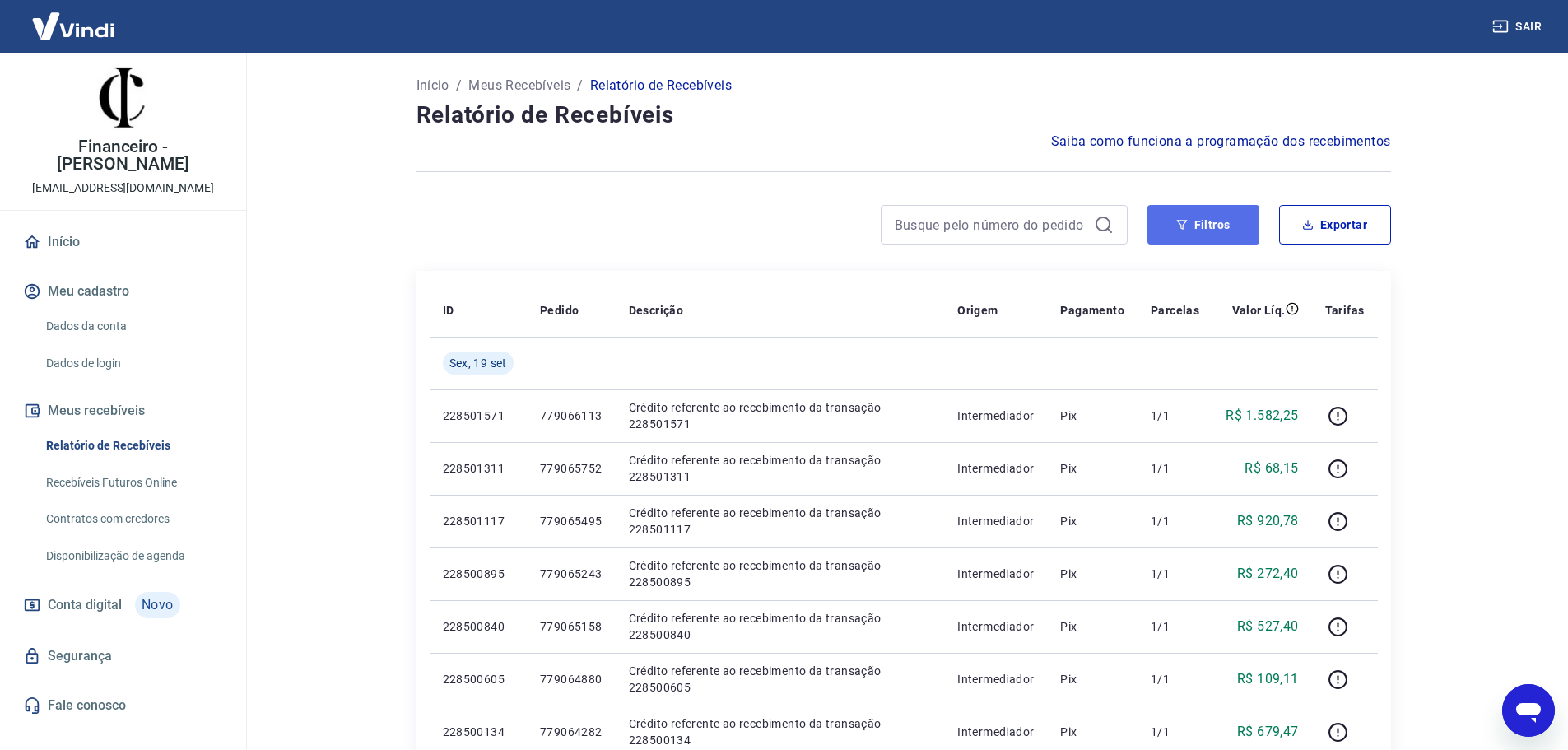
click at [1210, 221] on button "Filtros" at bounding box center [1203, 224] width 112 height 40
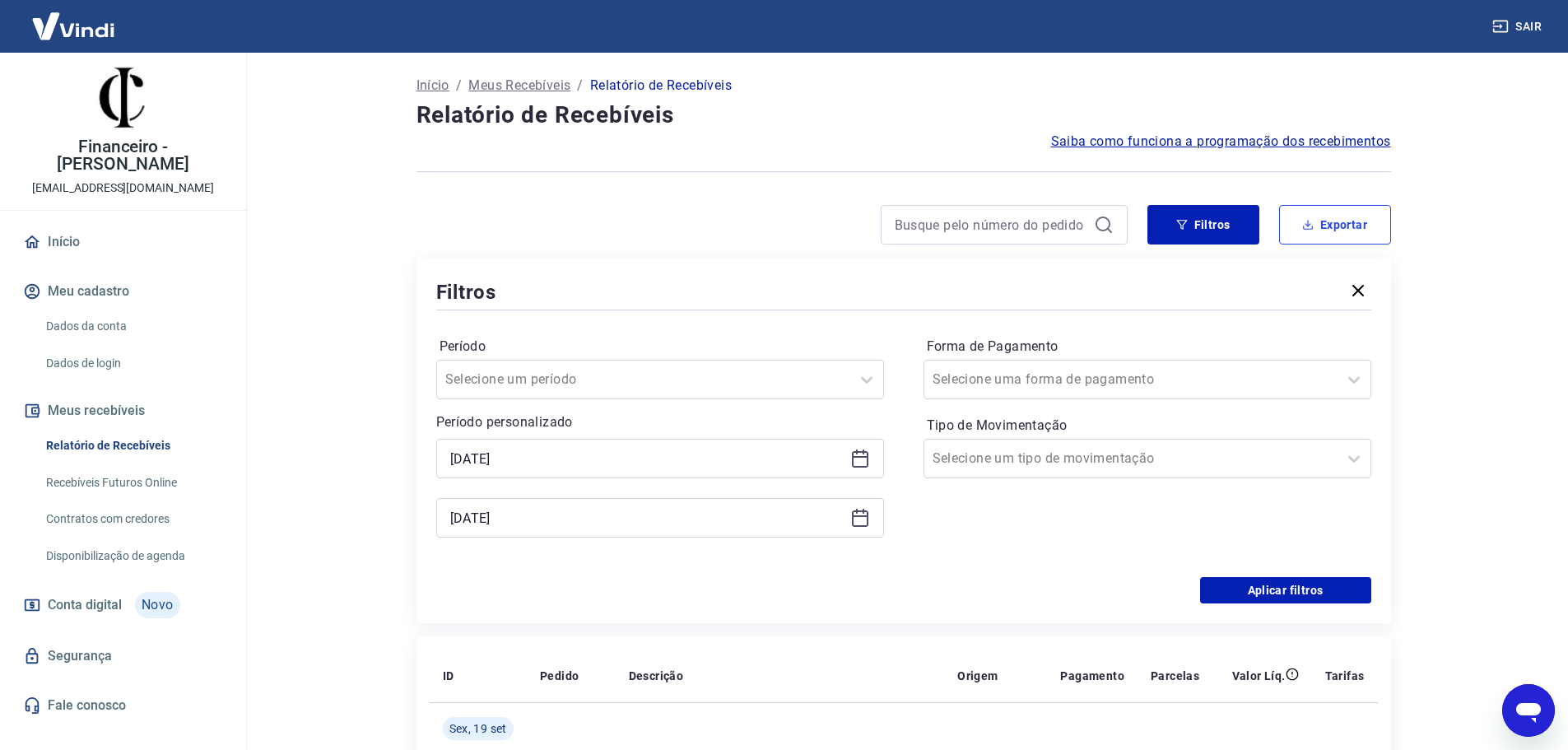
click at [1329, 233] on button "Exportar" at bounding box center [1335, 224] width 112 height 40
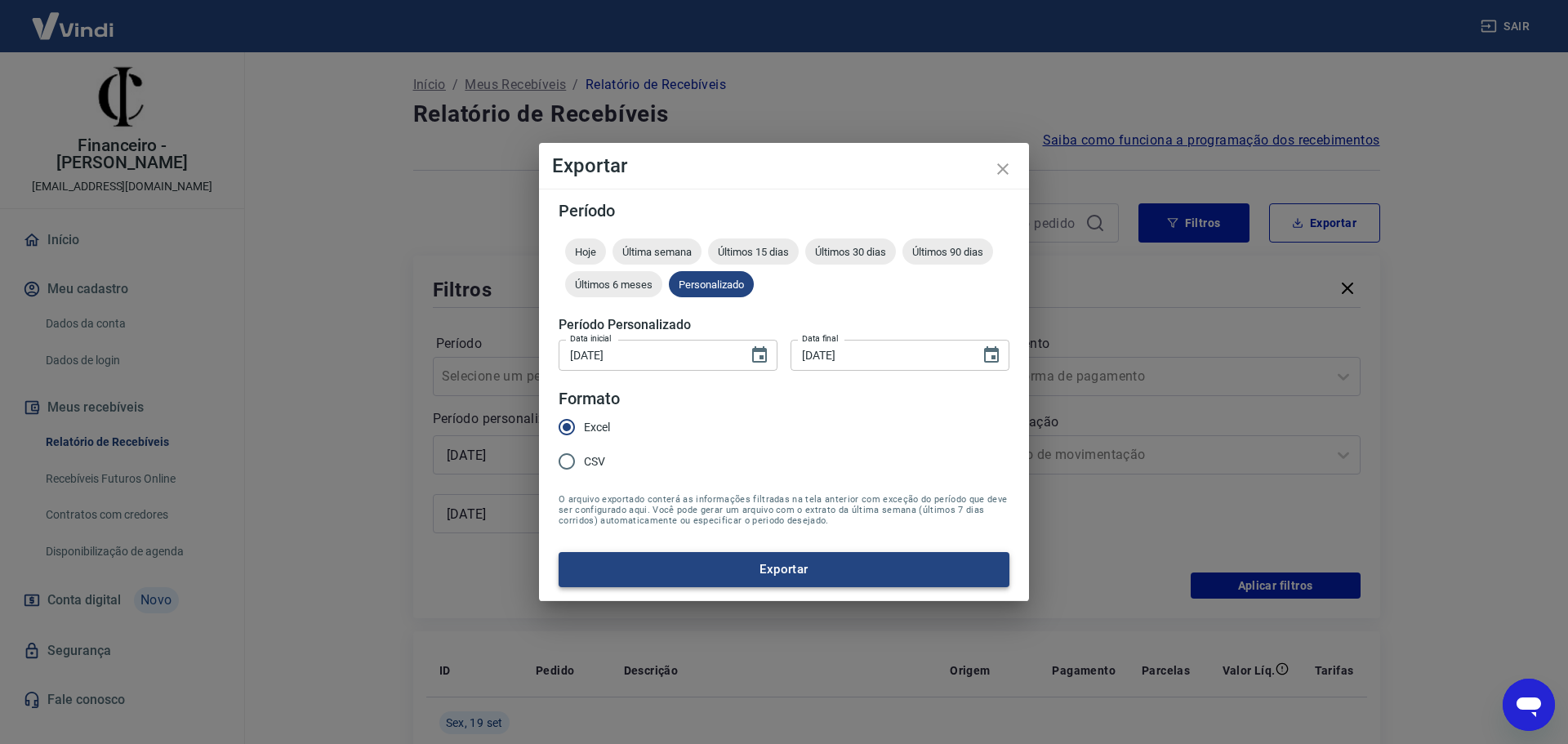
click at [797, 565] on button "Exportar" at bounding box center [784, 569] width 451 height 34
